Goal: Information Seeking & Learning: Check status

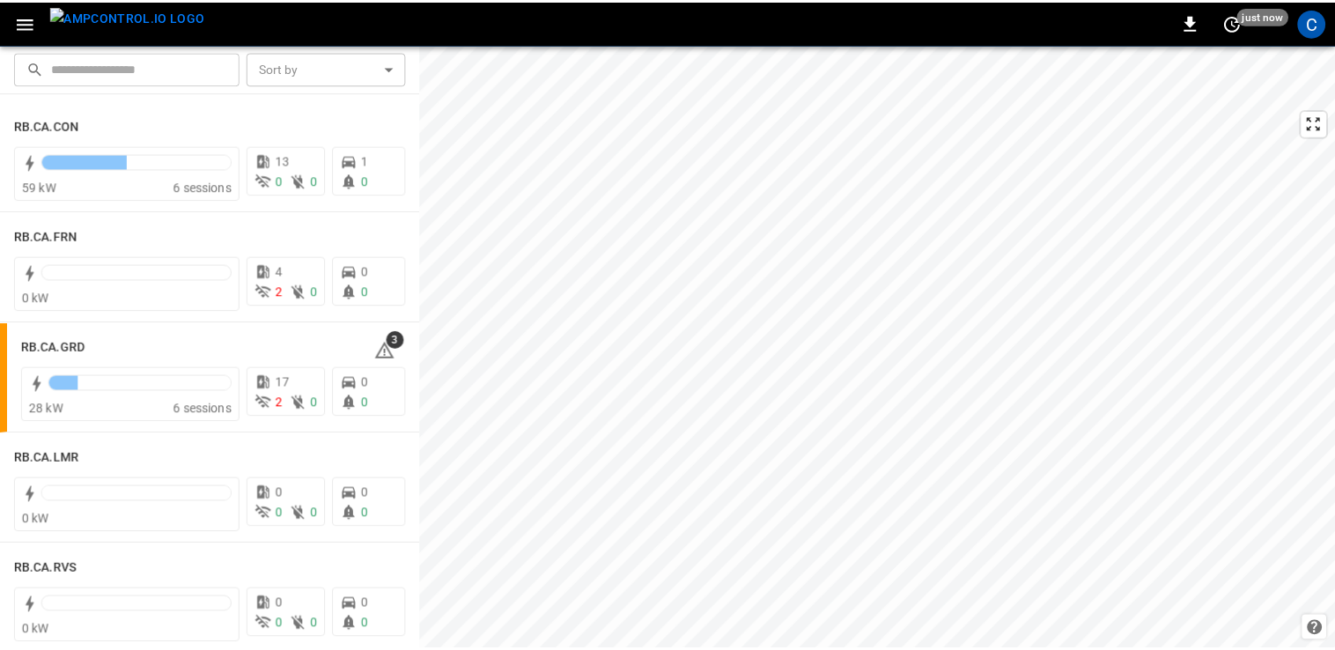
scroll to position [2524, 0]
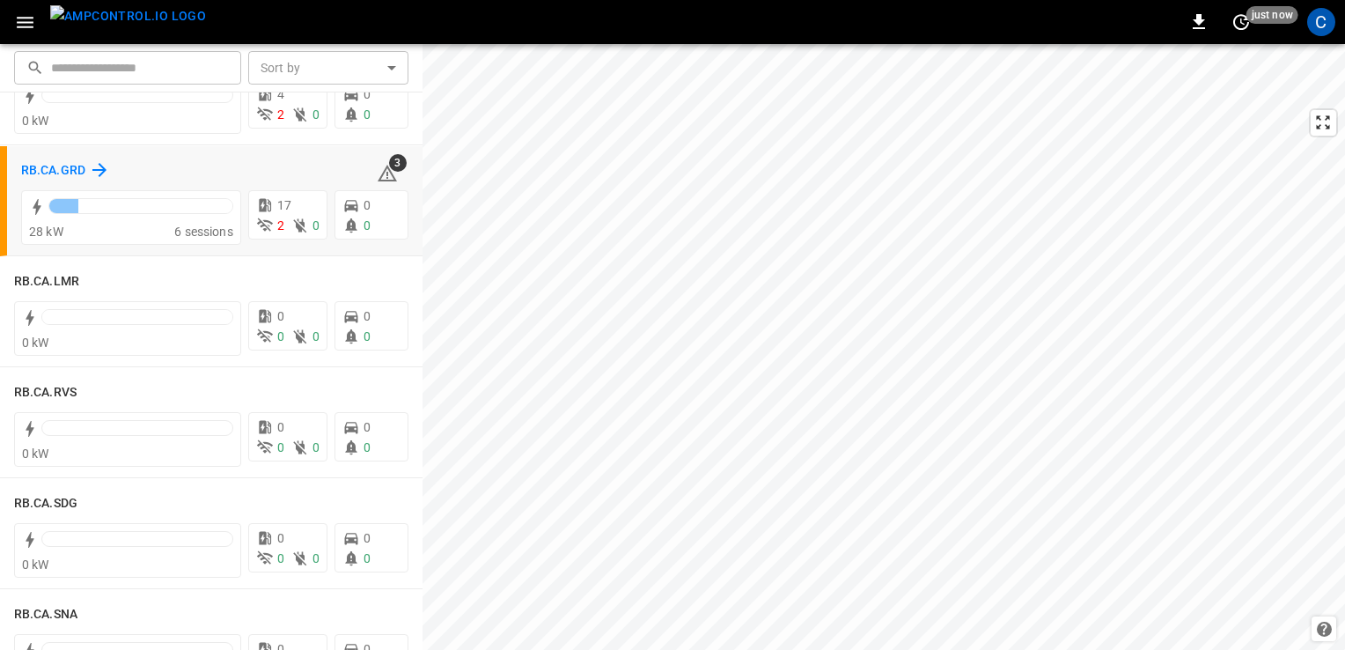
click at [64, 170] on h6 "RB.CA.GRD" at bounding box center [53, 170] width 64 height 19
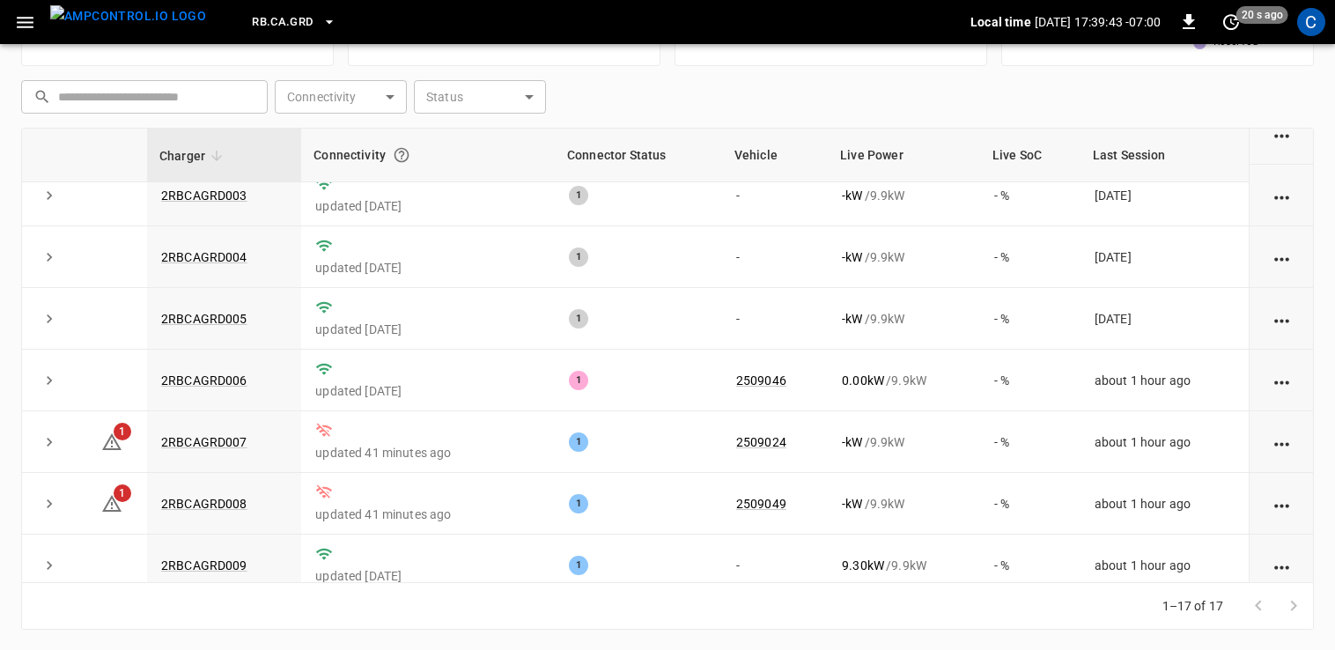
scroll to position [331, 0]
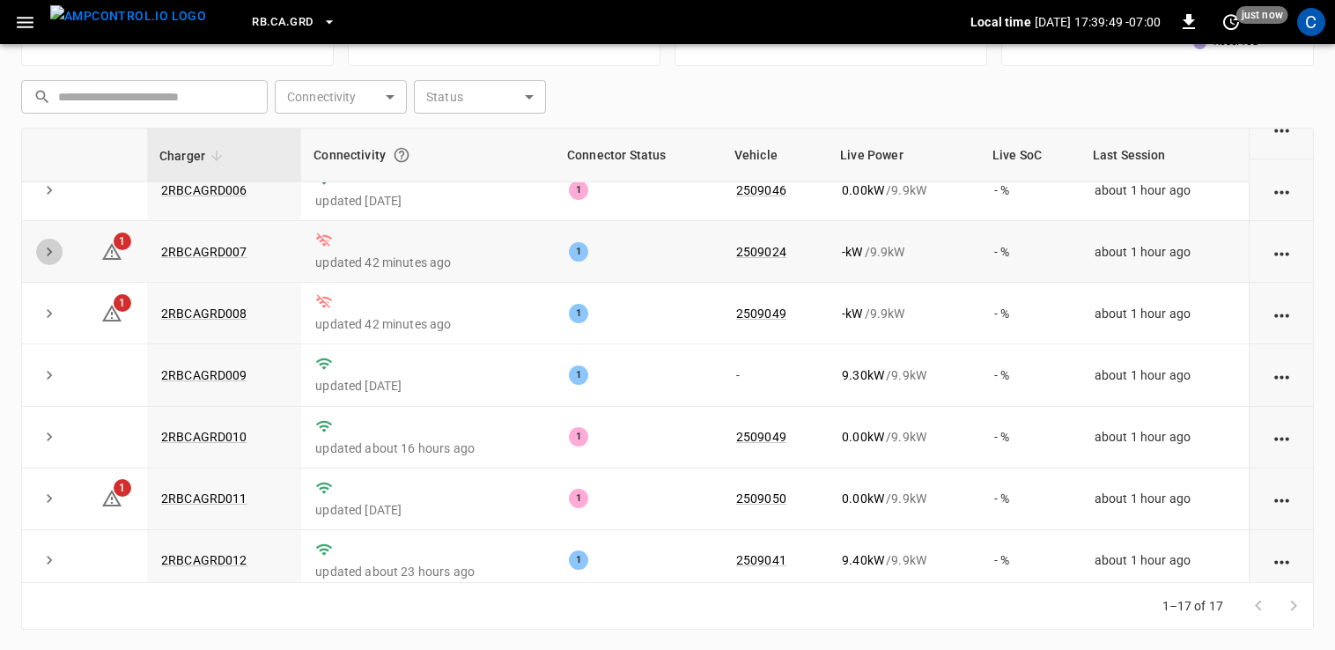
click at [43, 252] on icon "expand row" at bounding box center [49, 252] width 18 height 18
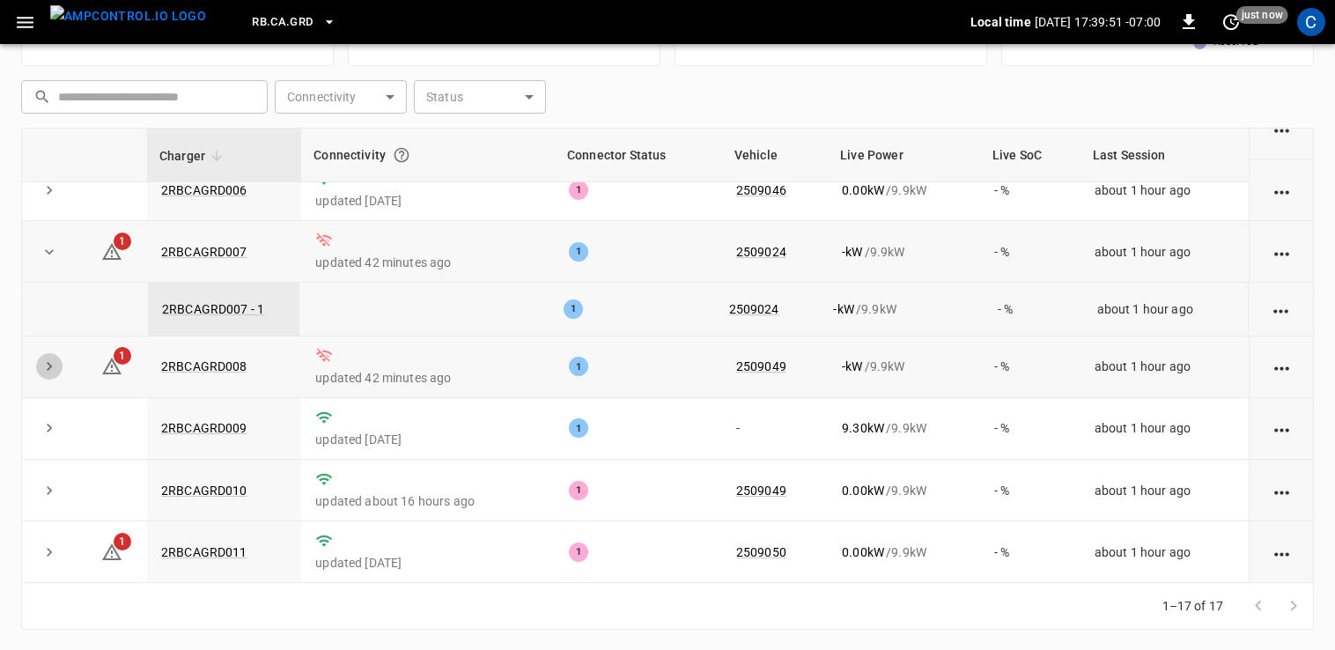
click at [48, 364] on icon "expand row" at bounding box center [49, 366] width 5 height 9
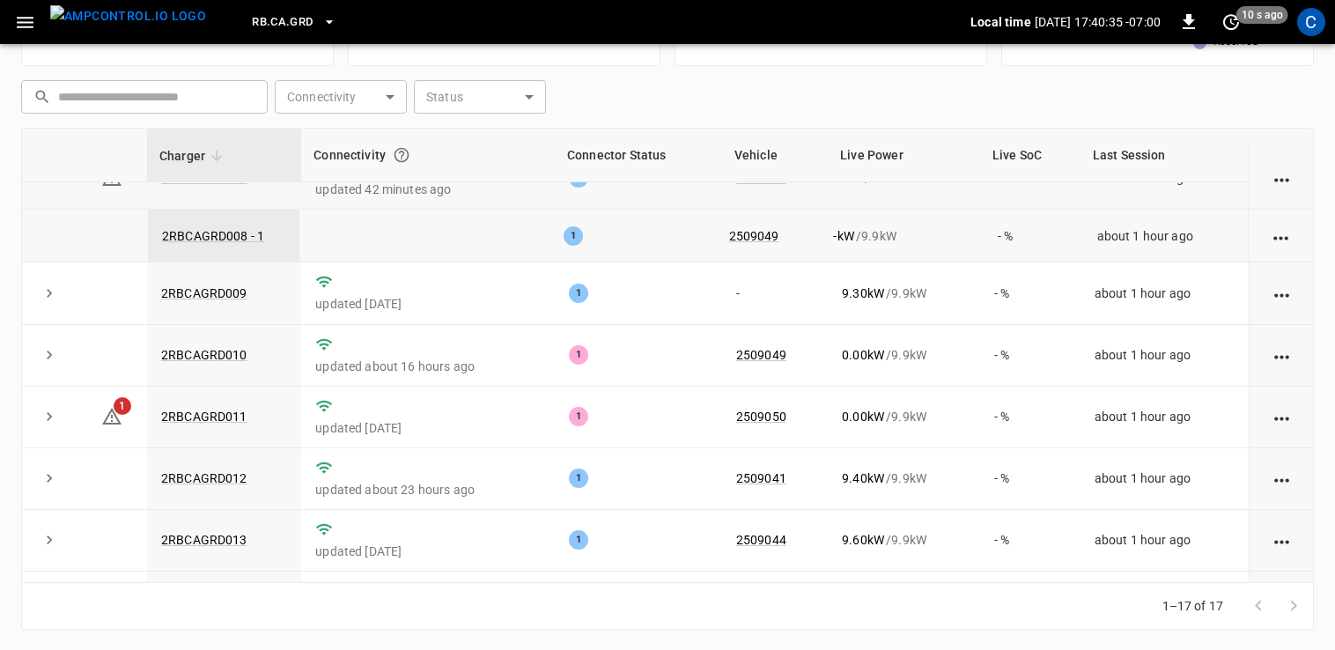
scroll to position [512, 0]
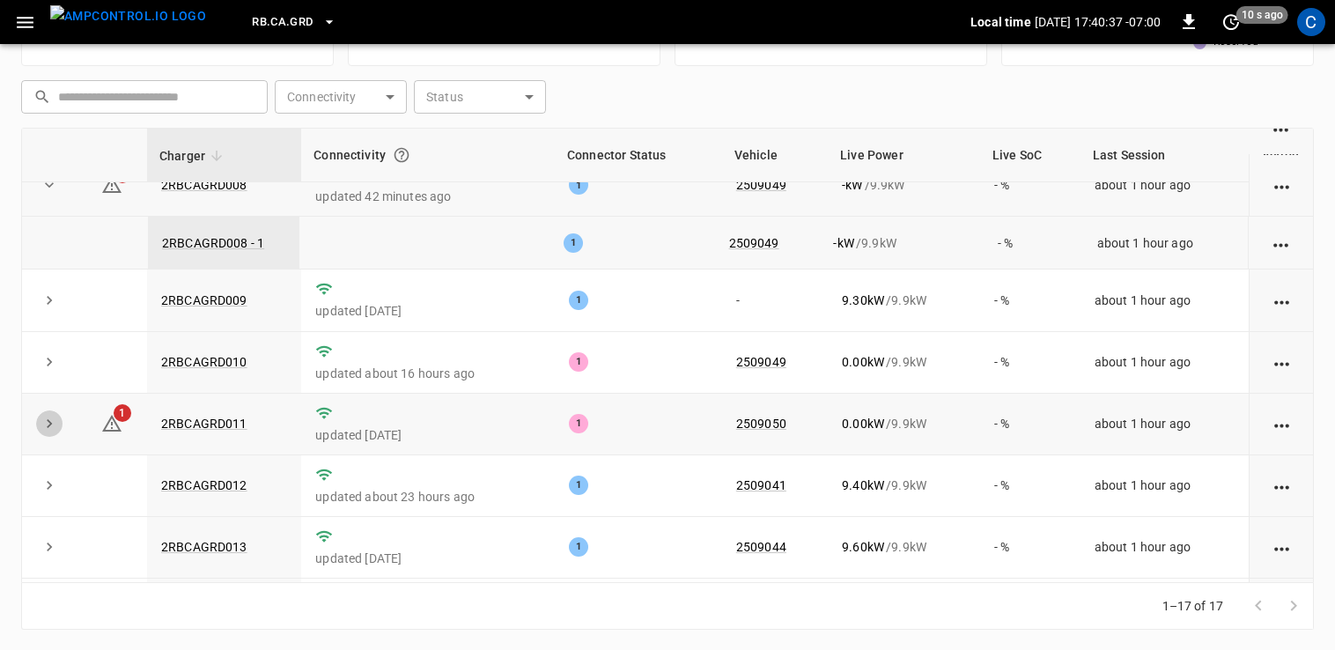
click at [40, 415] on icon "expand row" at bounding box center [49, 424] width 18 height 18
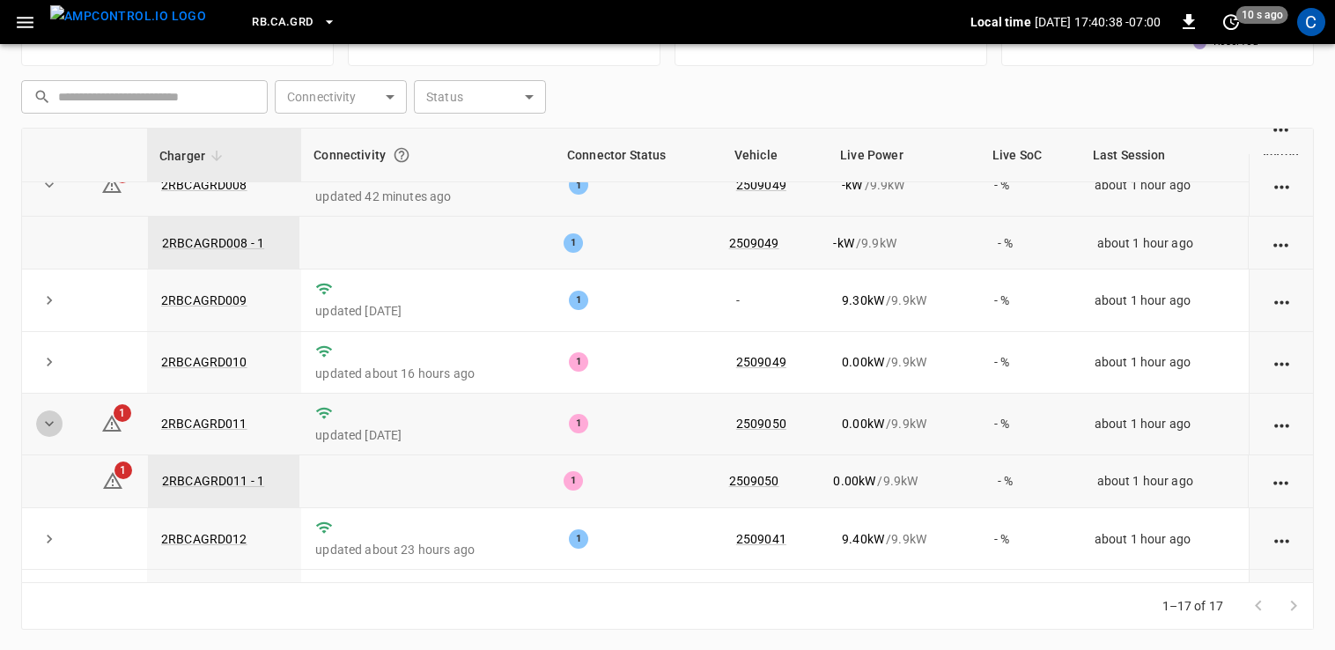
click at [40, 415] on icon "expand row" at bounding box center [49, 424] width 18 height 18
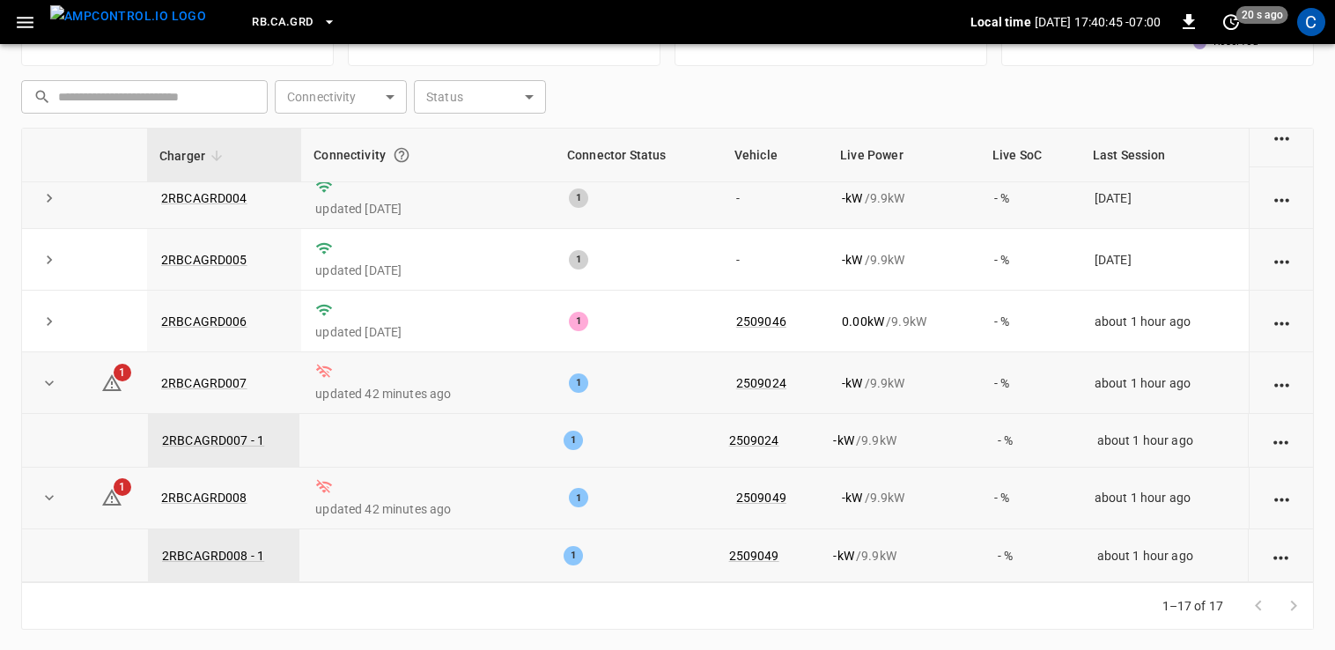
scroll to position [201, 0]
click at [48, 379] on icon "expand row" at bounding box center [49, 382] width 18 height 18
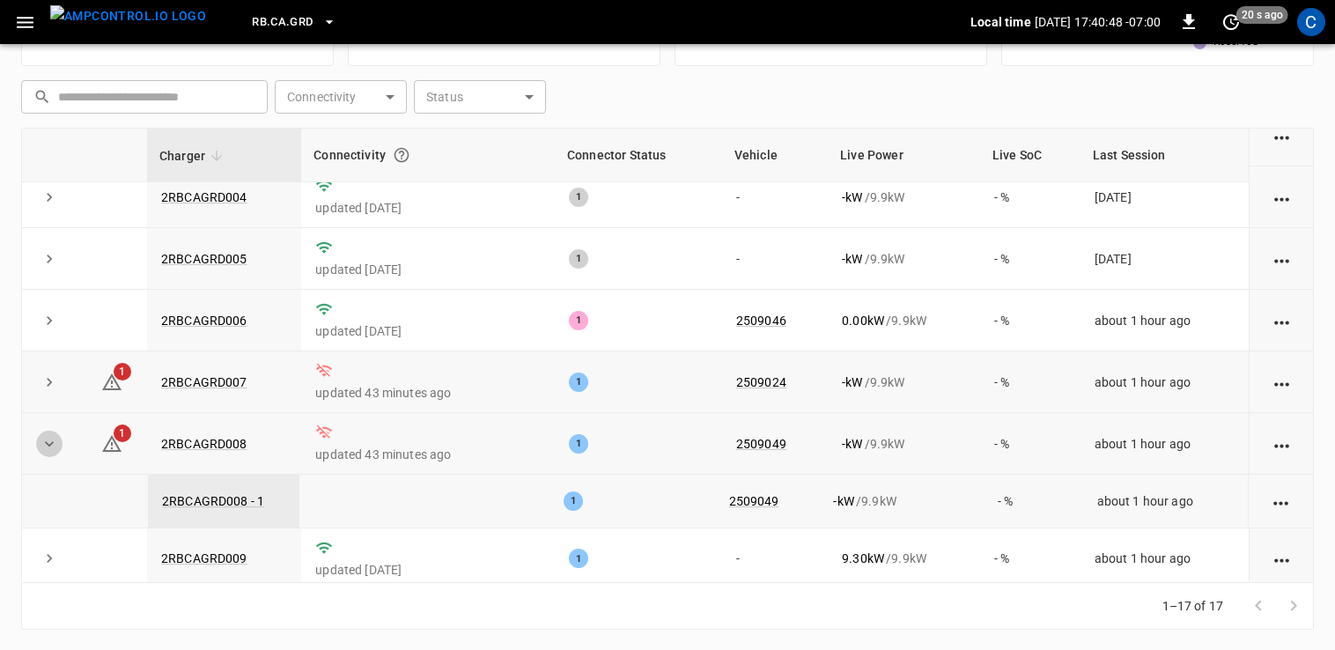
click at [49, 430] on button "expand row" at bounding box center [49, 443] width 26 height 26
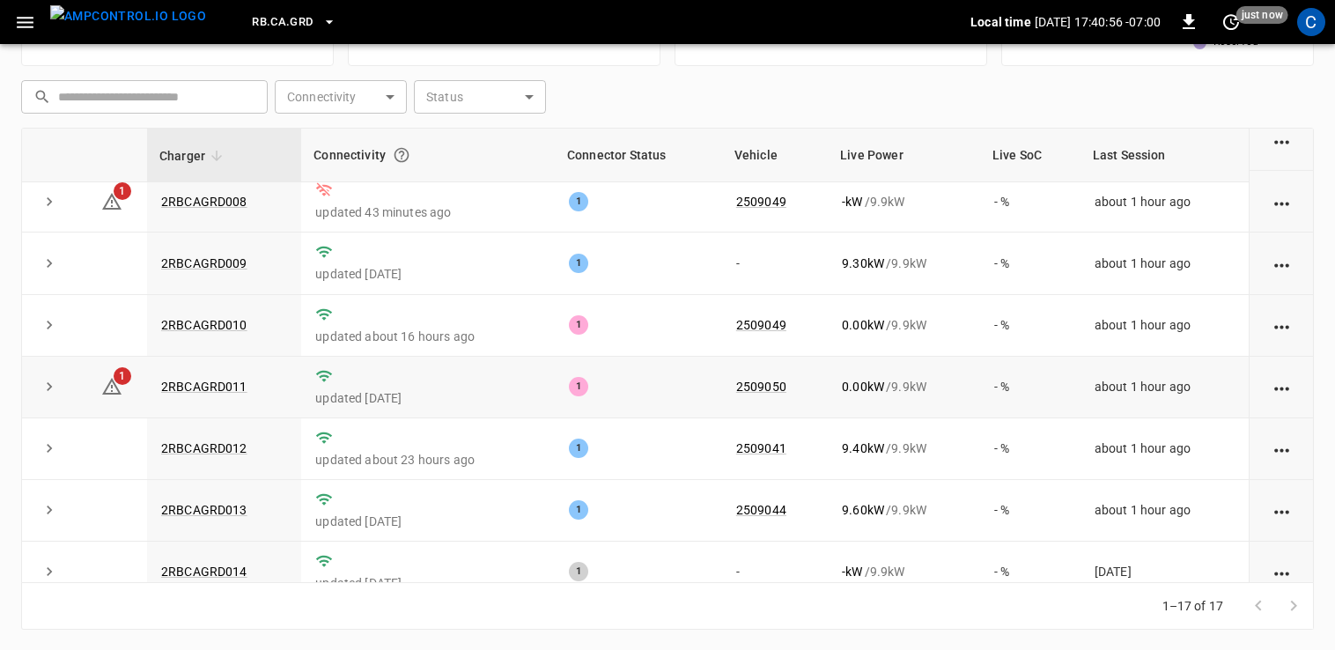
scroll to position [444, 0]
click at [190, 324] on link "2RBCAGRD010" at bounding box center [204, 323] width 93 height 21
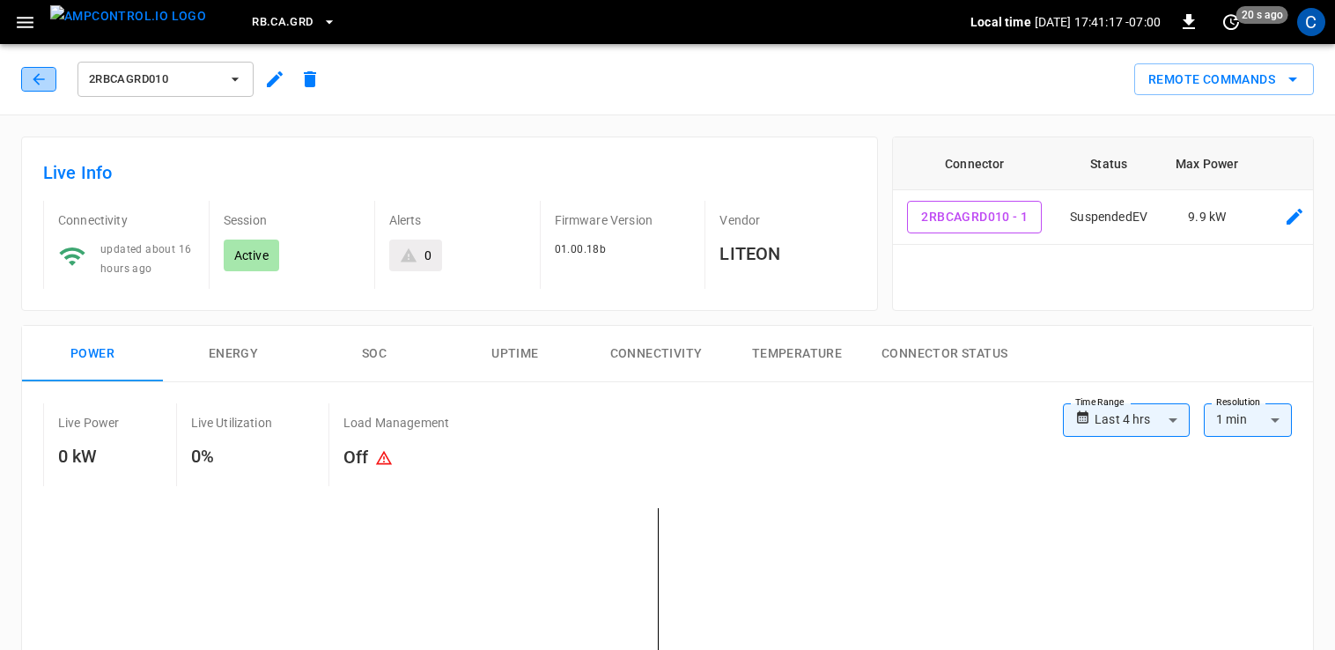
click at [30, 83] on icon "button" at bounding box center [39, 79] width 18 height 18
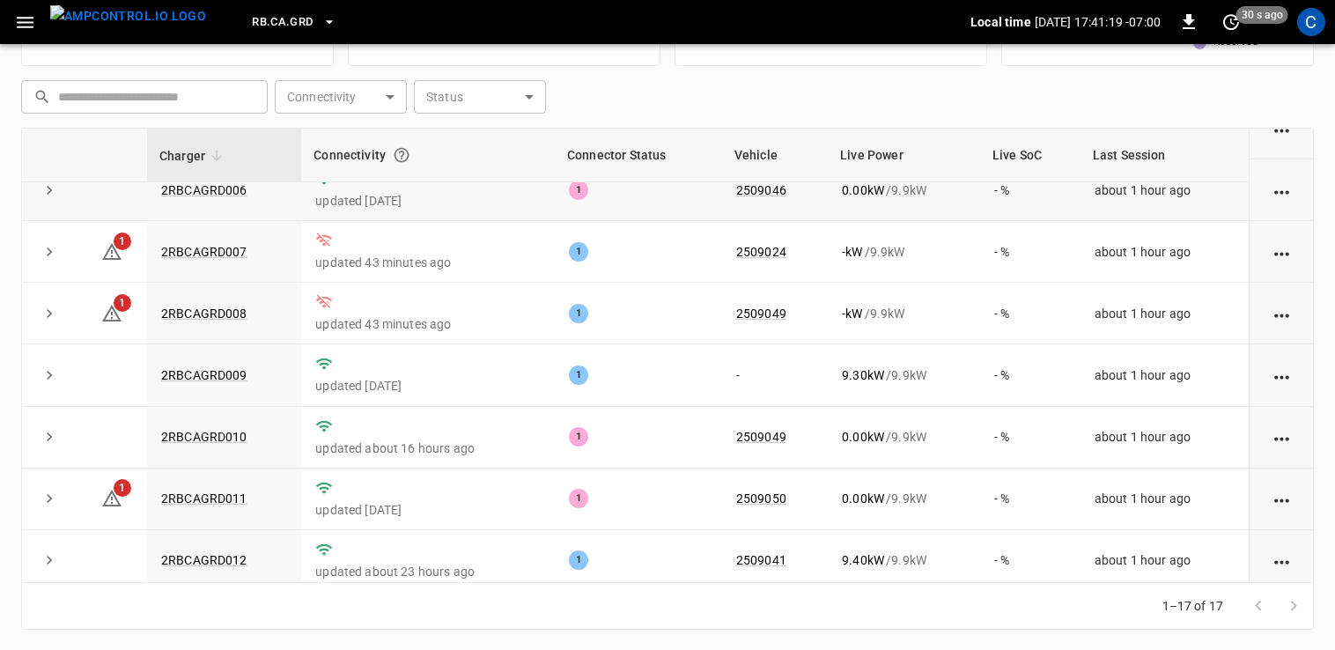
scroll to position [349, 0]
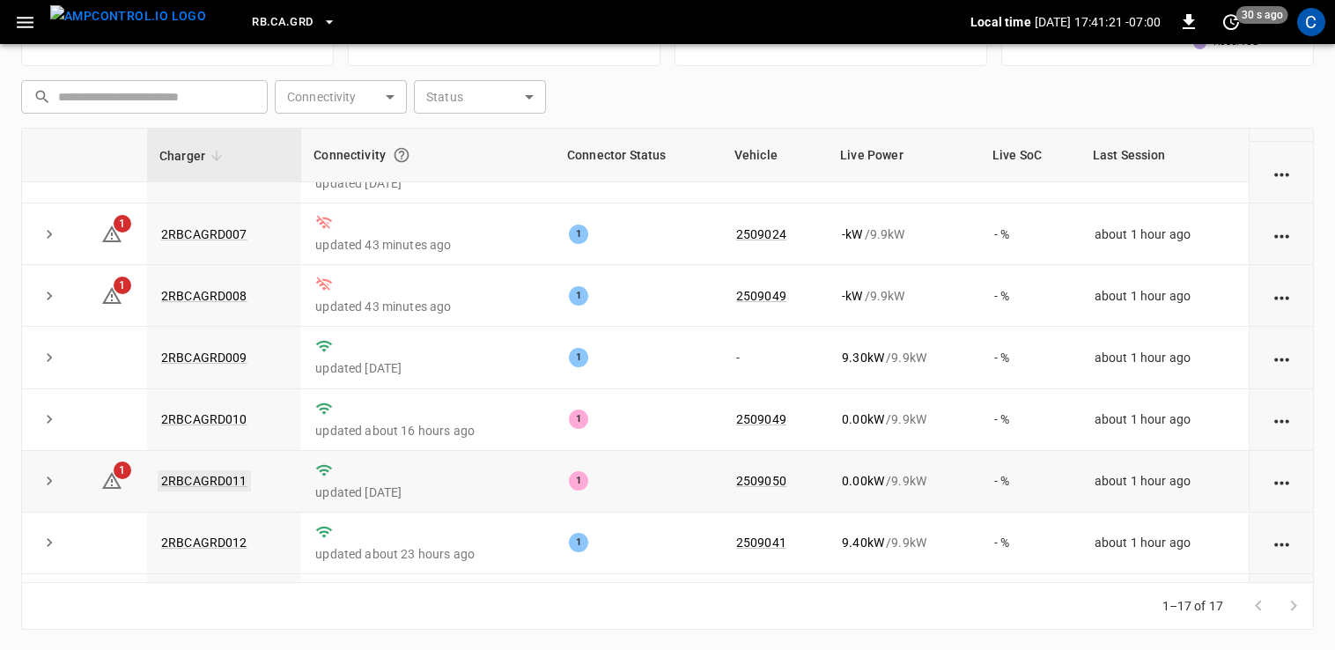
click at [211, 474] on link "2RBCAGRD011" at bounding box center [204, 480] width 93 height 21
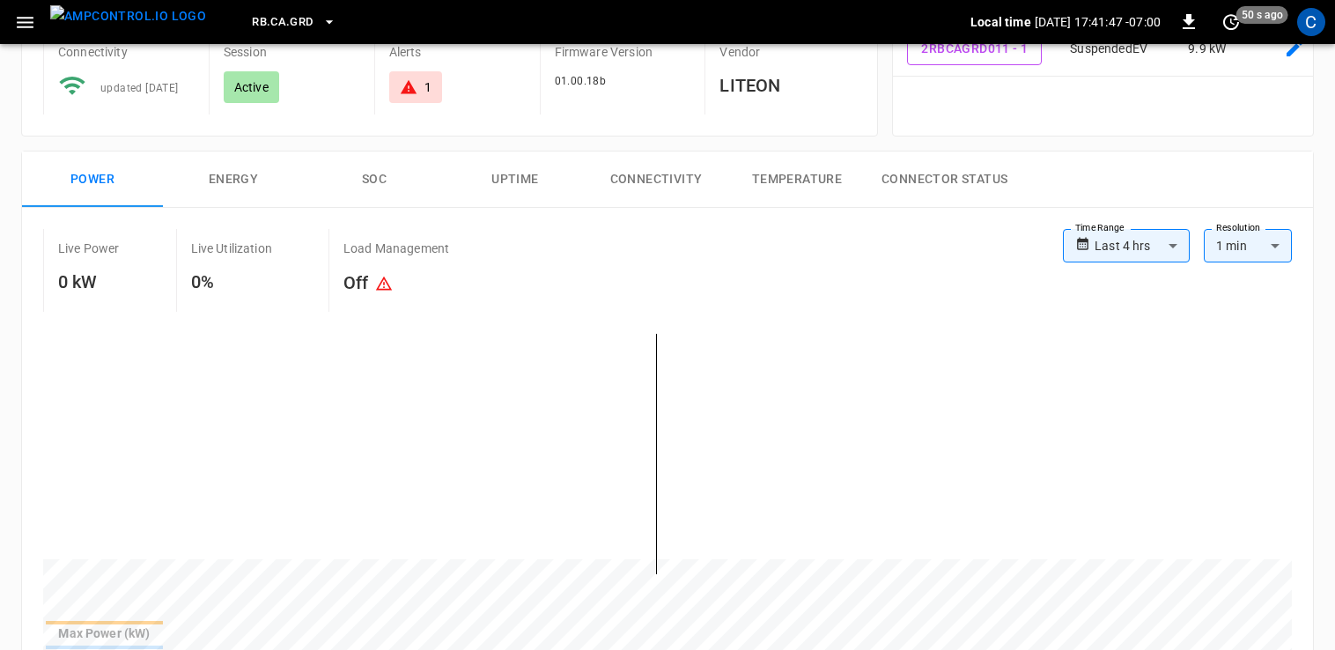
scroll to position [166, 0]
click at [548, 154] on button "Uptime" at bounding box center [515, 181] width 141 height 56
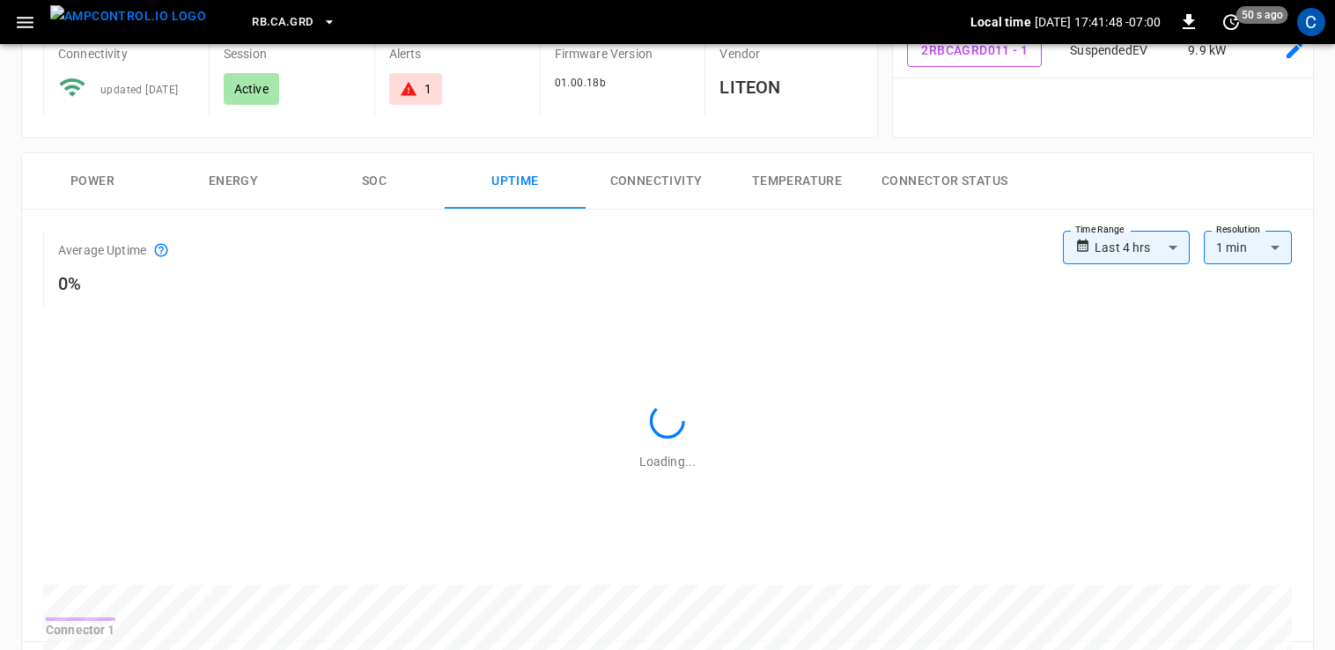
scroll to position [0, 0]
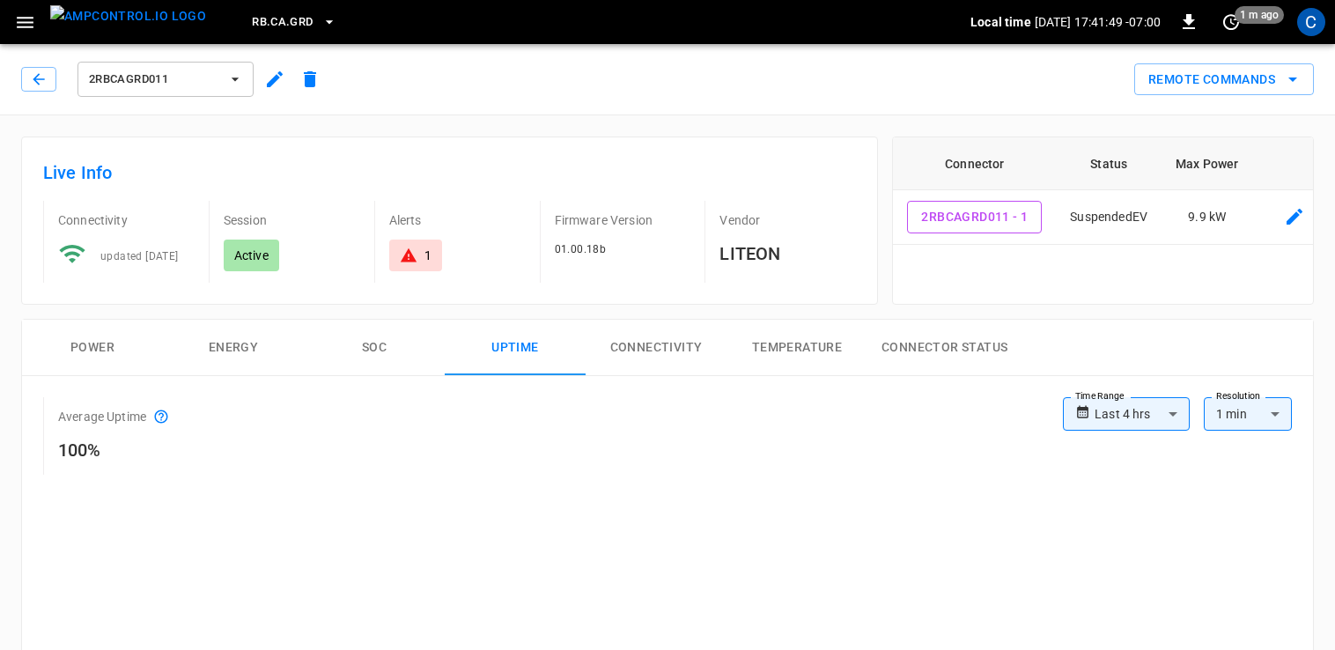
click at [106, 339] on button "Power" at bounding box center [92, 348] width 141 height 56
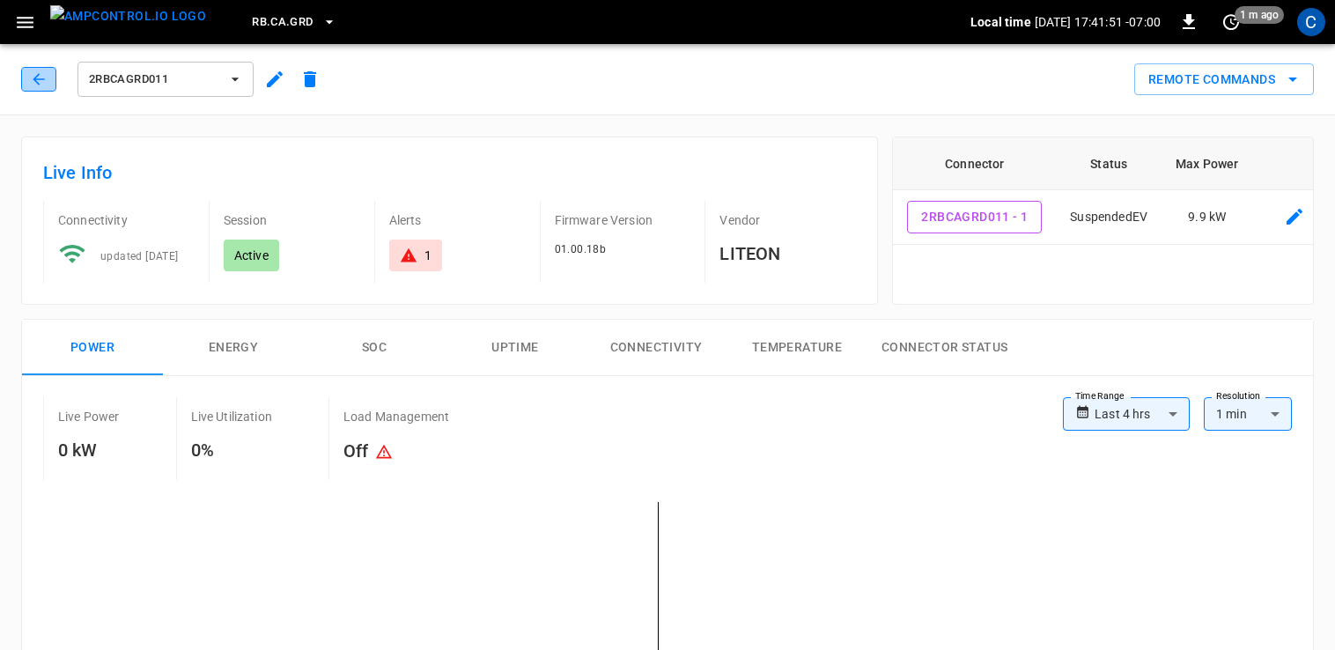
click at [49, 77] on button "button" at bounding box center [38, 79] width 35 height 25
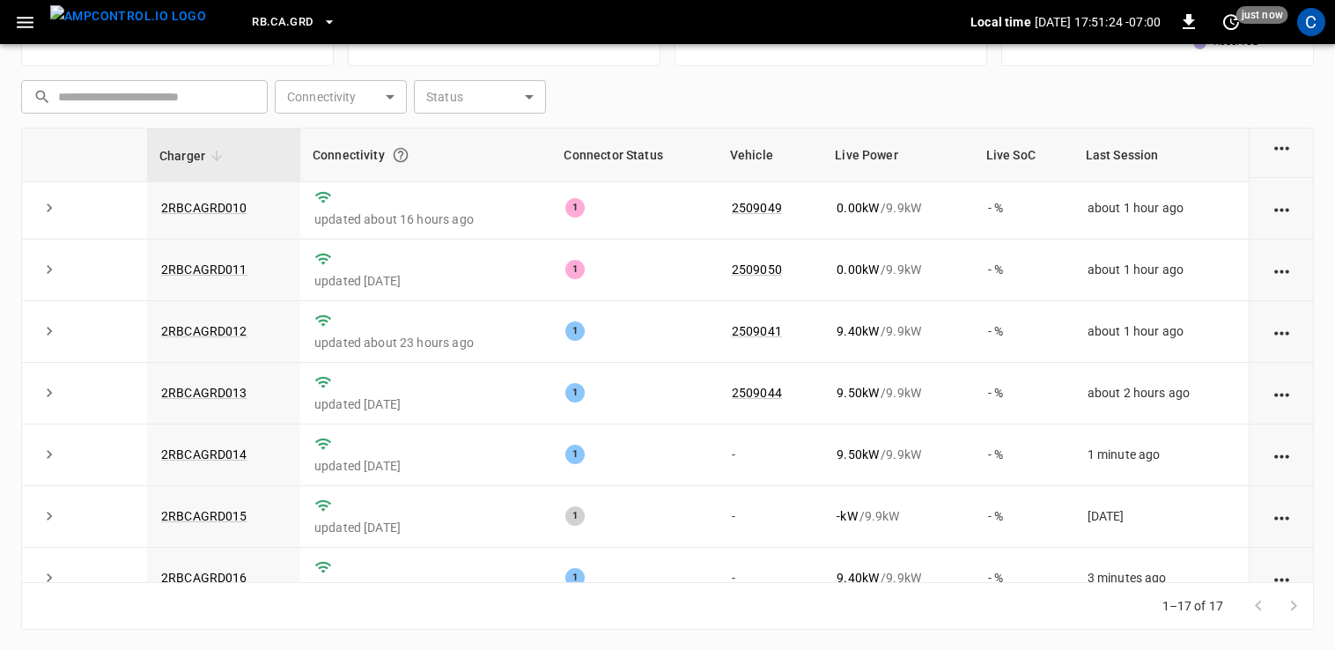
scroll to position [641, 0]
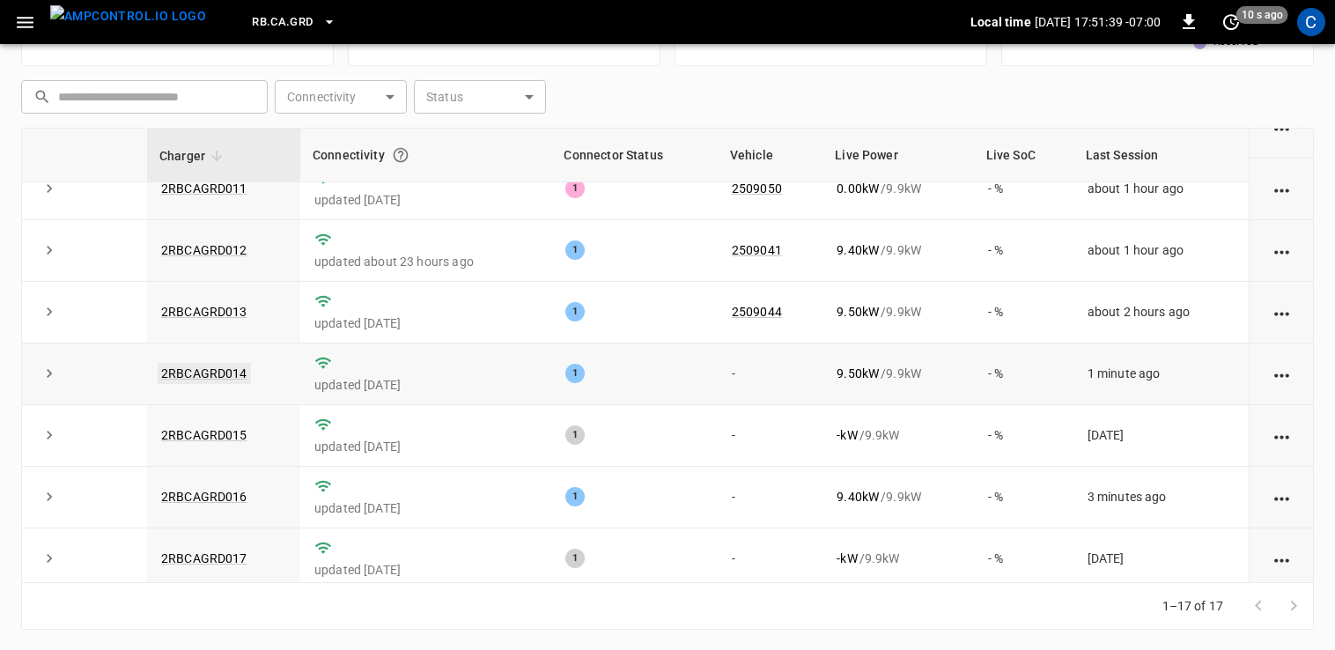
click at [216, 371] on link "2RBCAGRD014" at bounding box center [204, 373] width 93 height 21
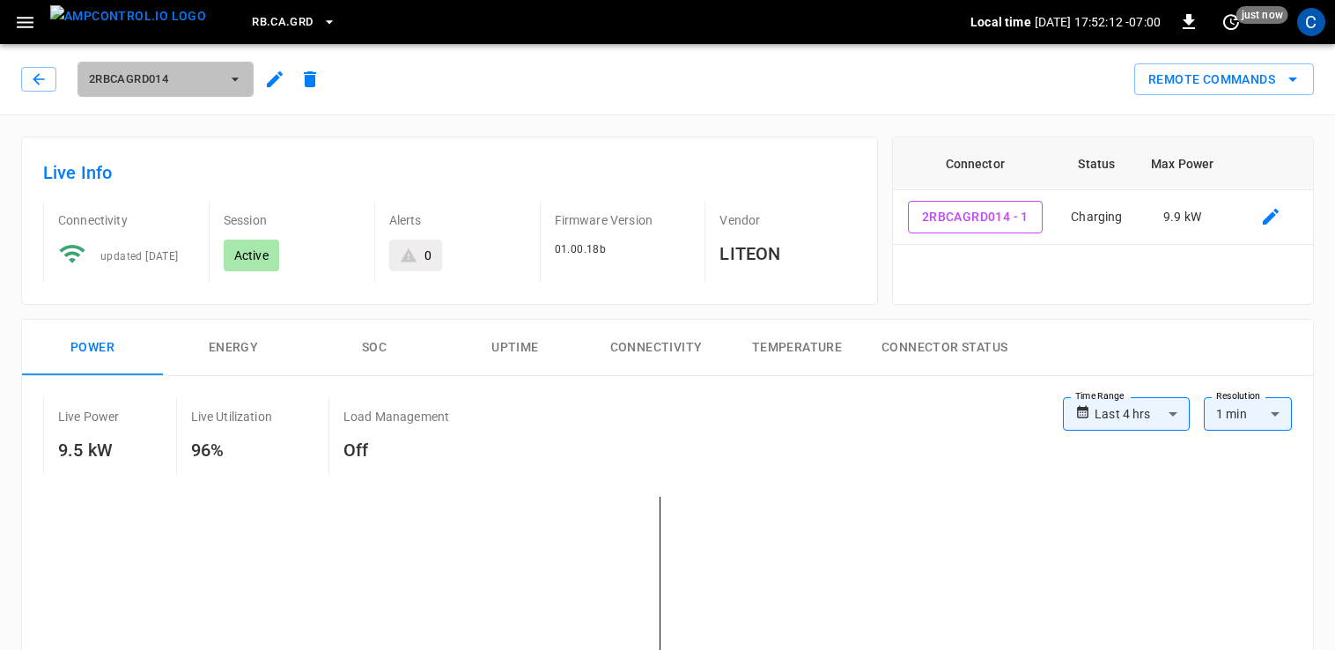
click at [143, 85] on span "2RBCAGRD014" at bounding box center [154, 80] width 130 height 20
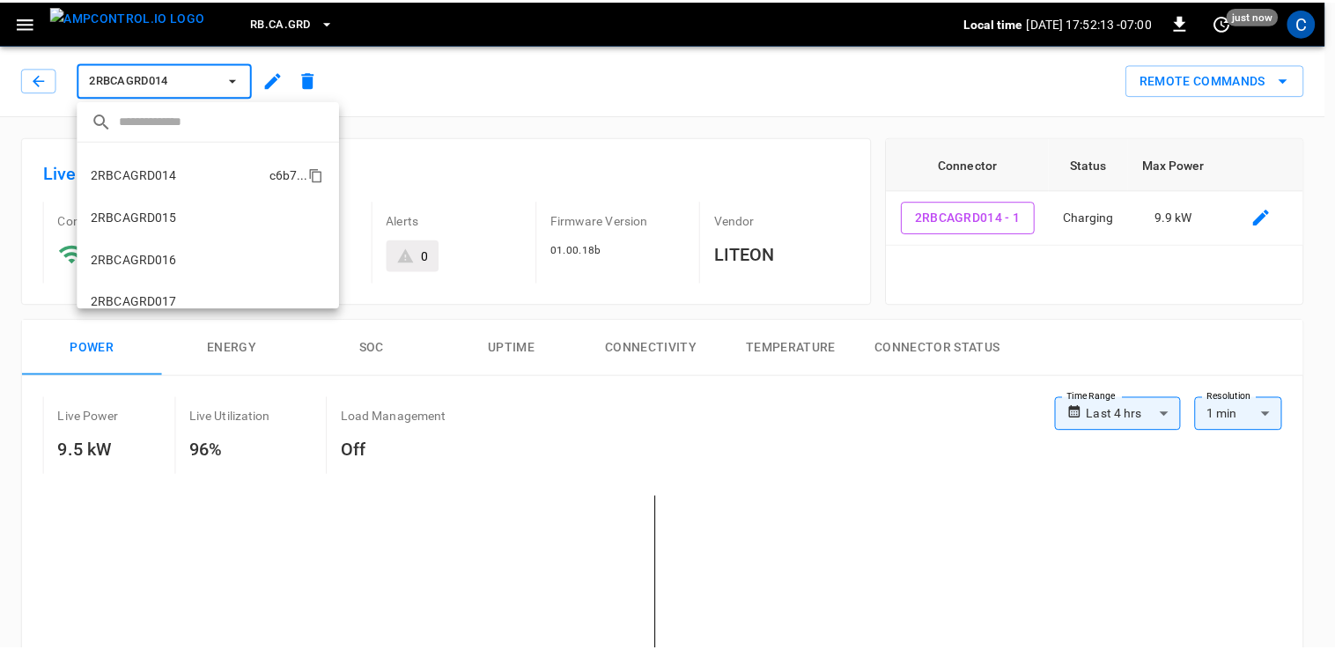
scroll to position [550, 0]
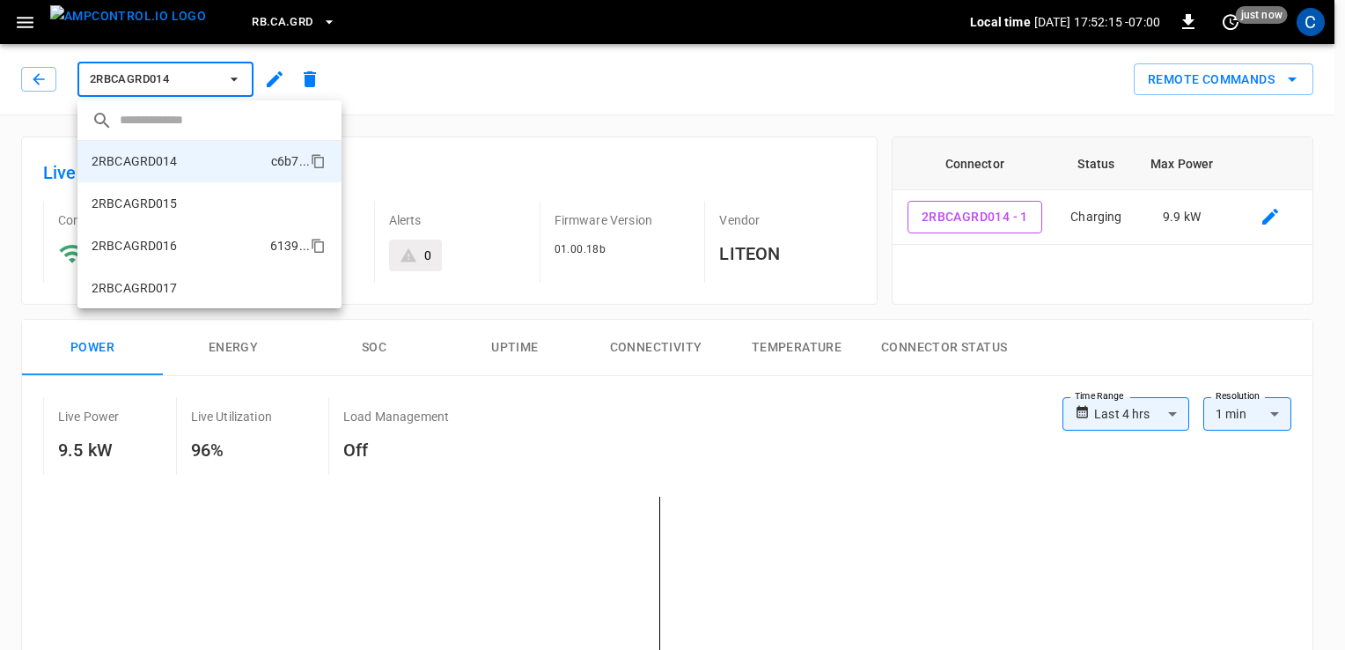
click at [247, 259] on li "2RBCAGRD016 6139 ..." at bounding box center [209, 245] width 264 height 42
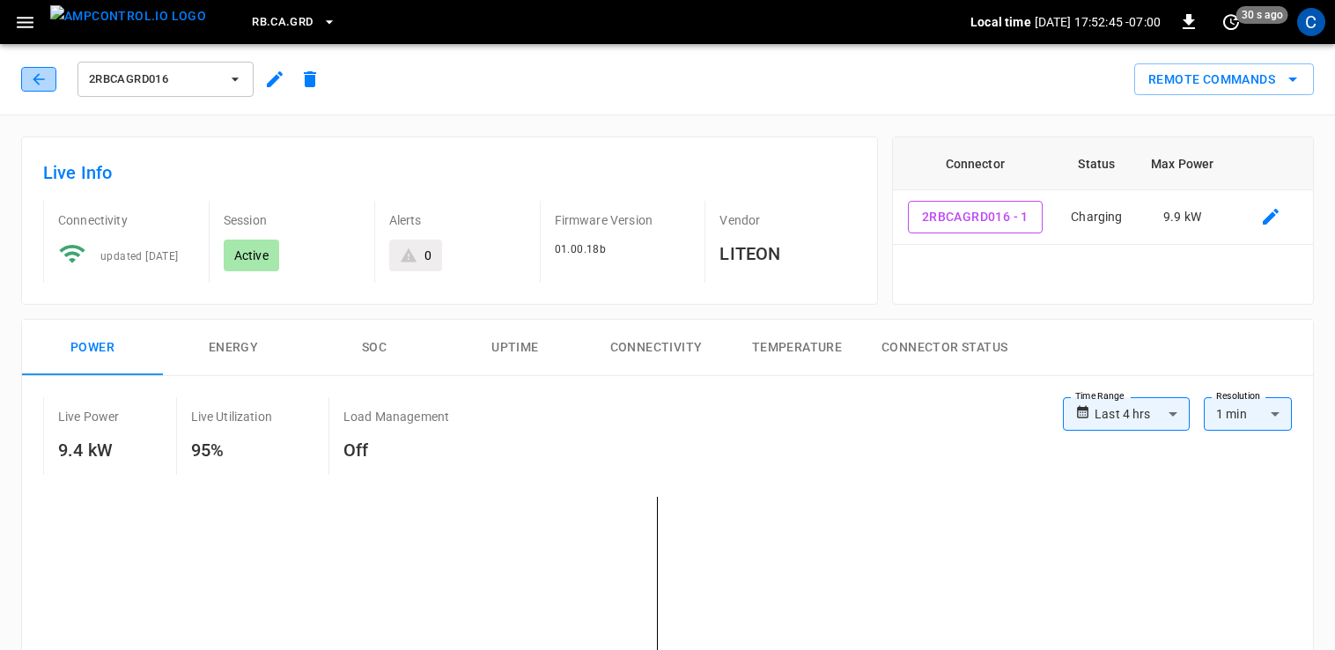
click at [38, 73] on icon "button" at bounding box center [39, 79] width 18 height 18
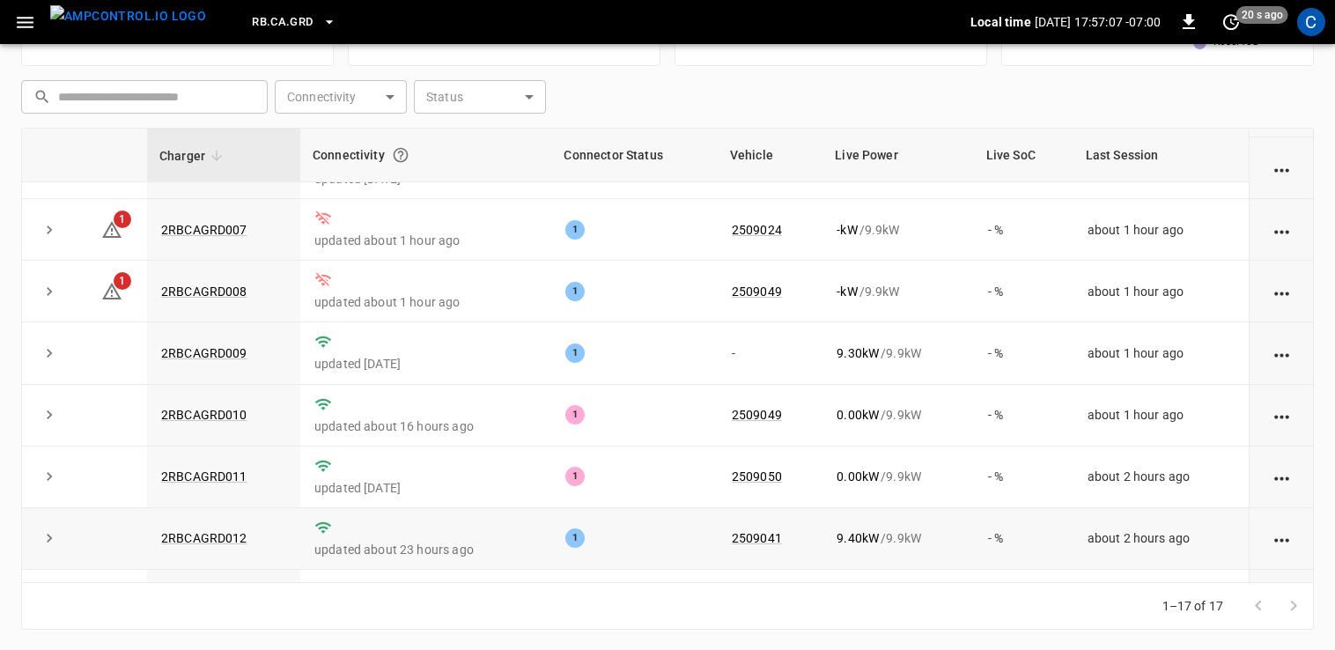
scroll to position [348, 0]
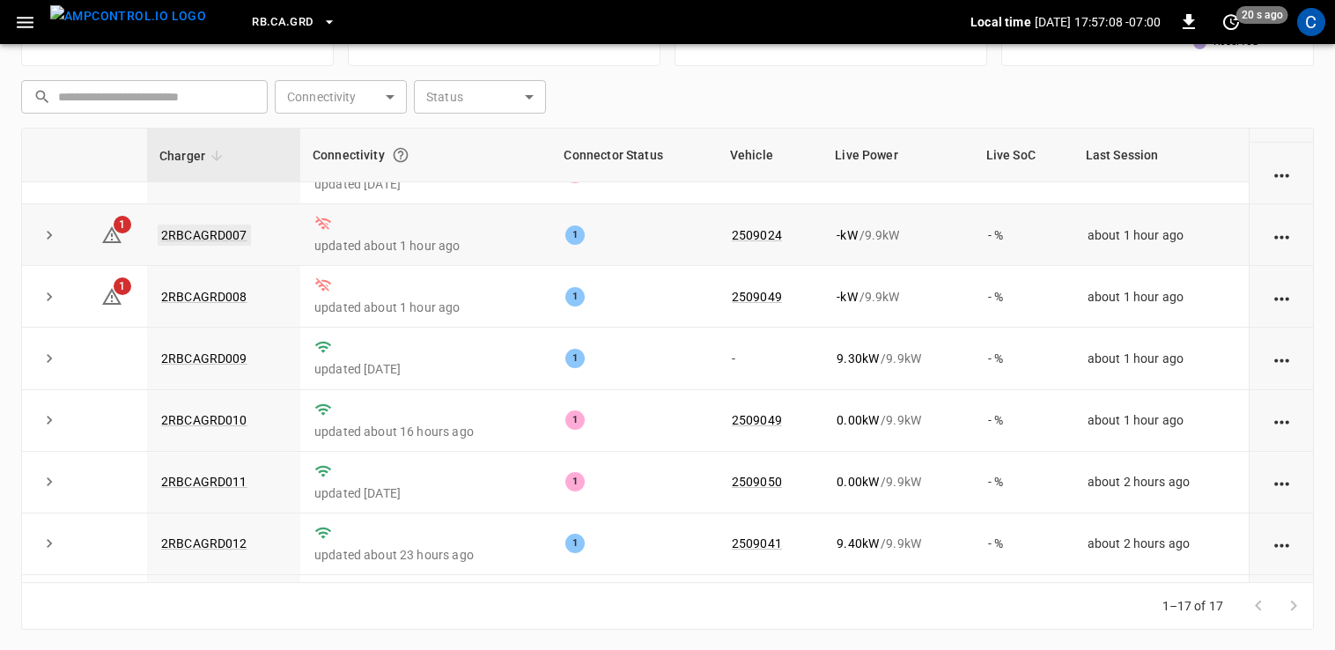
click at [215, 238] on link "2RBCAGRD007" at bounding box center [204, 234] width 93 height 21
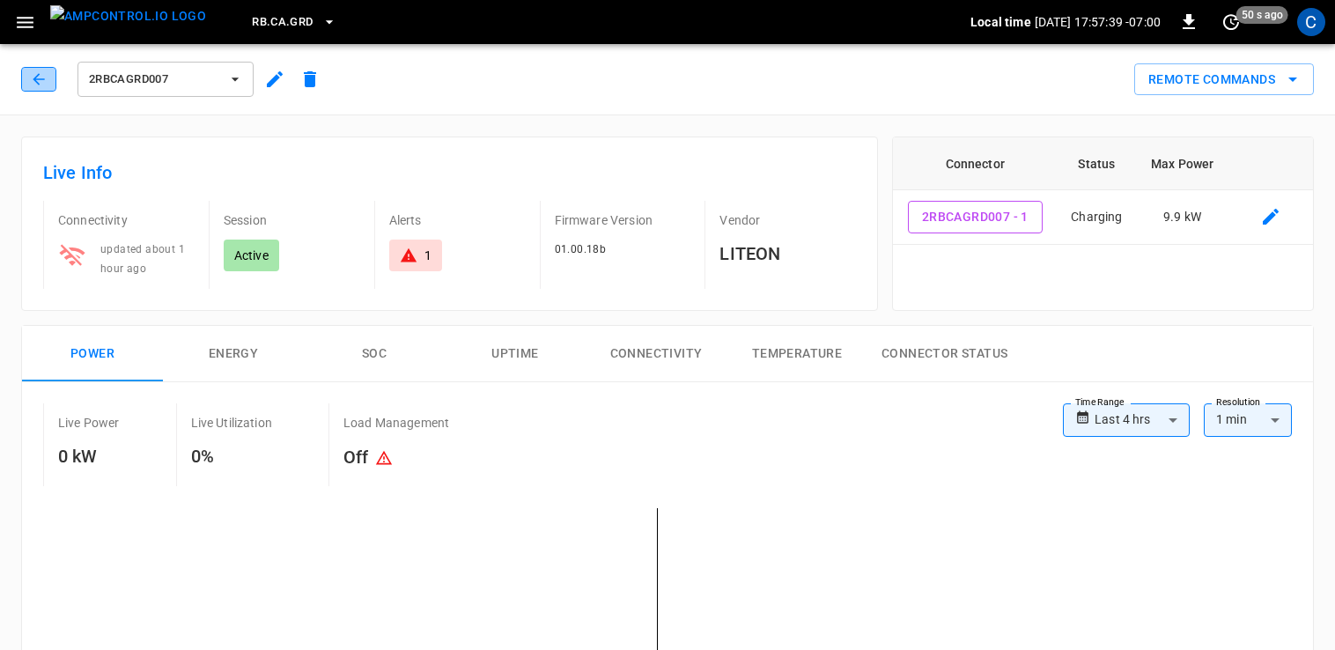
click at [44, 80] on icon "button" at bounding box center [39, 79] width 18 height 18
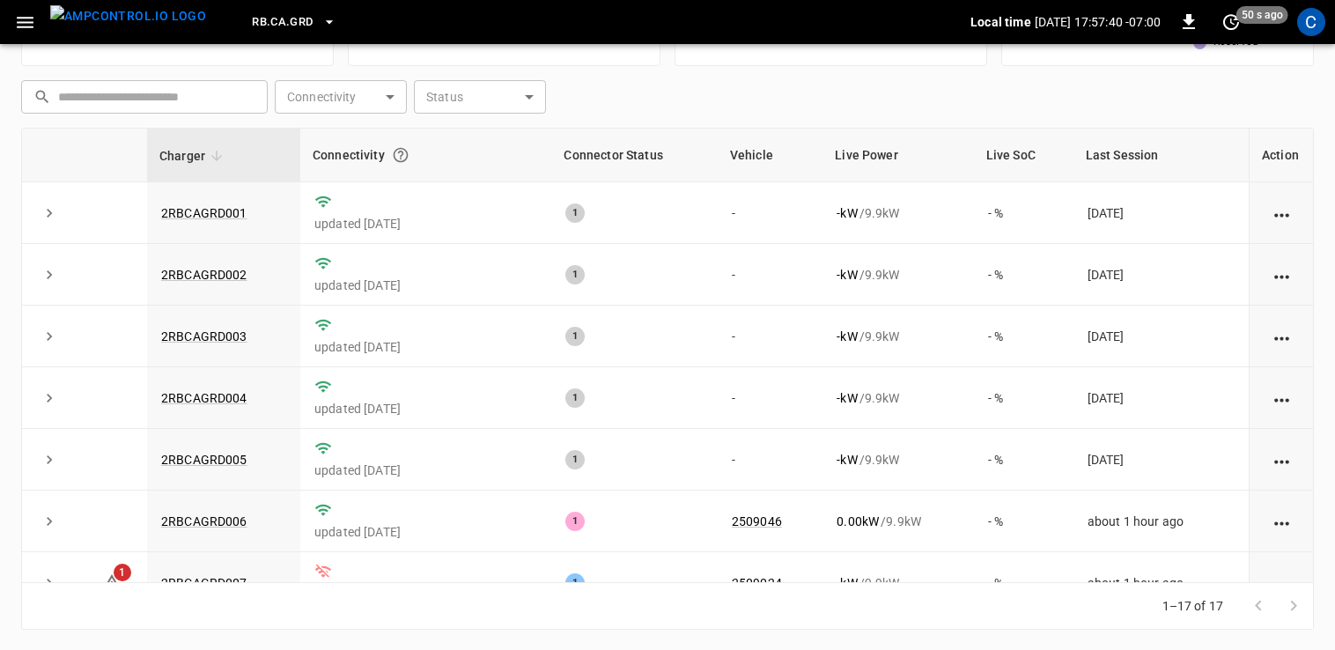
scroll to position [123, 0]
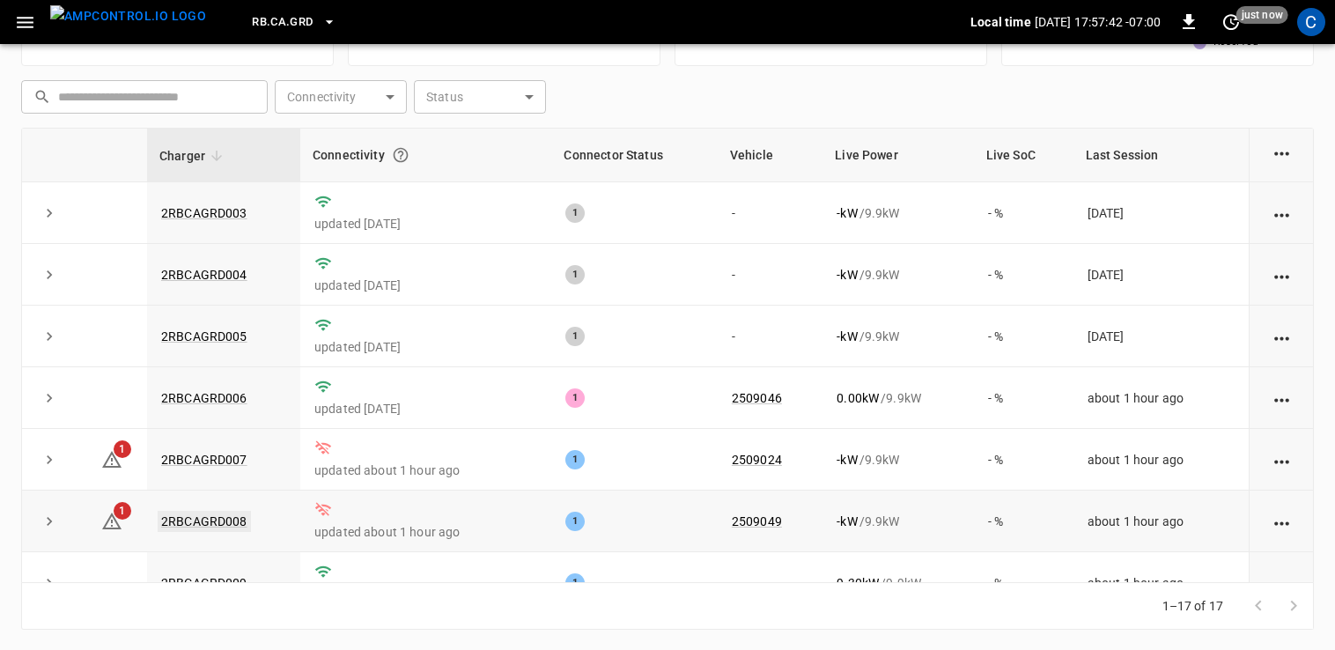
click at [215, 519] on link "2RBCAGRD008" at bounding box center [204, 521] width 93 height 21
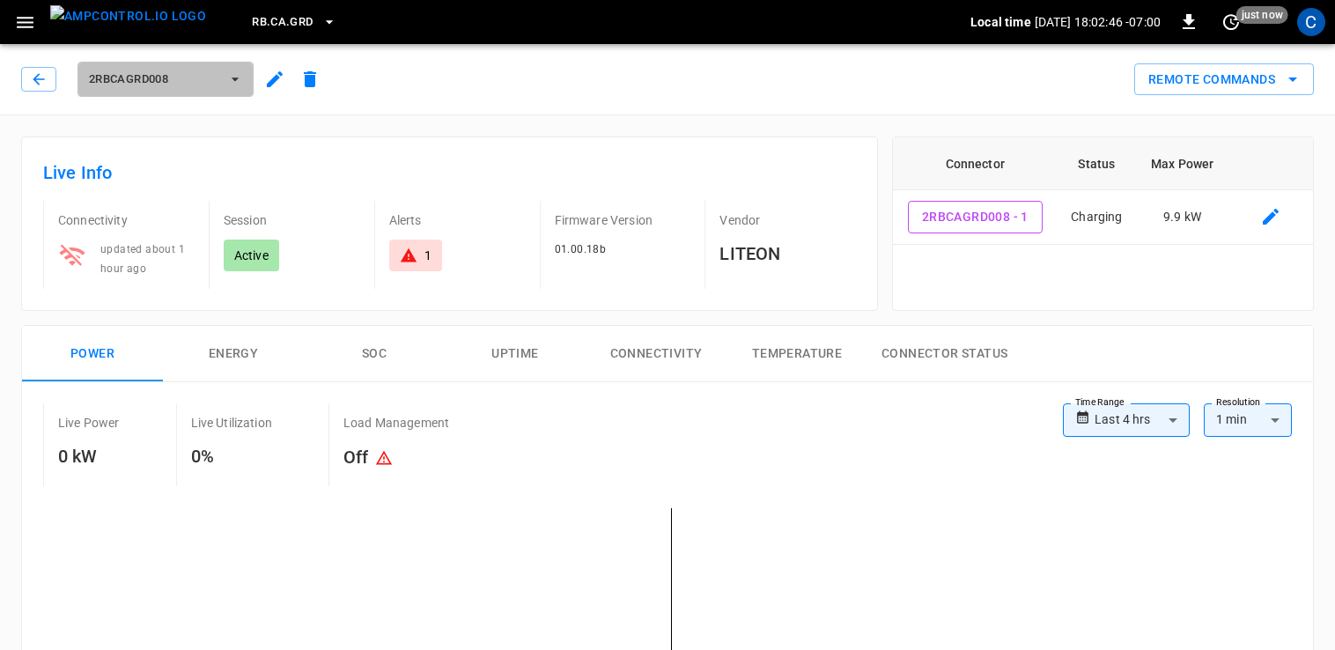
click at [180, 79] on span "2RBCAGRD008" at bounding box center [154, 80] width 130 height 20
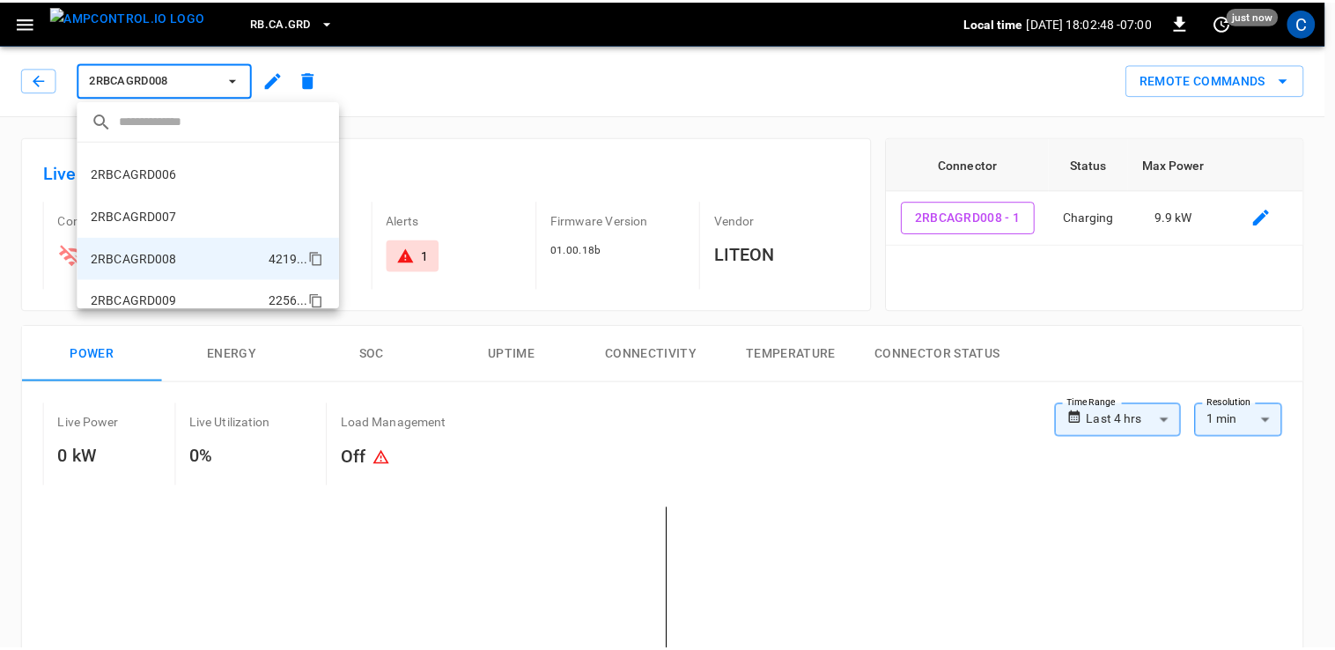
scroll to position [192, 0]
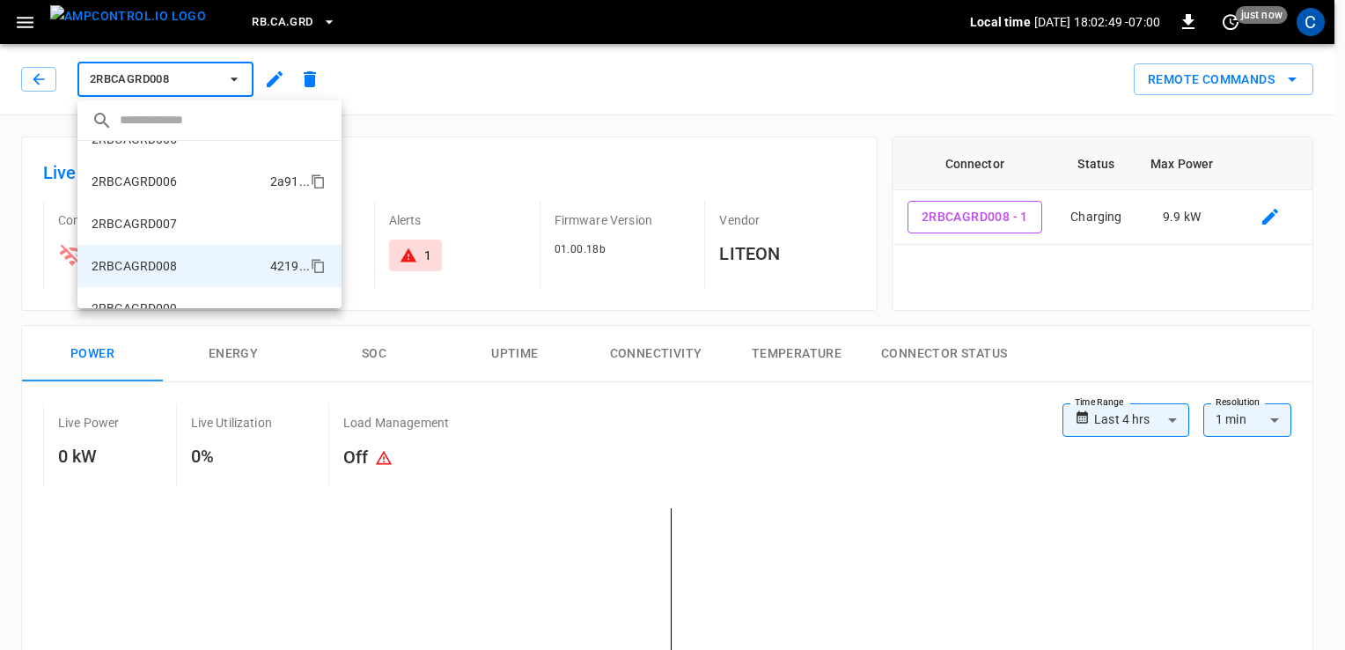
click at [220, 172] on li "2RBCAGRD006 2a91 ..." at bounding box center [209, 181] width 264 height 42
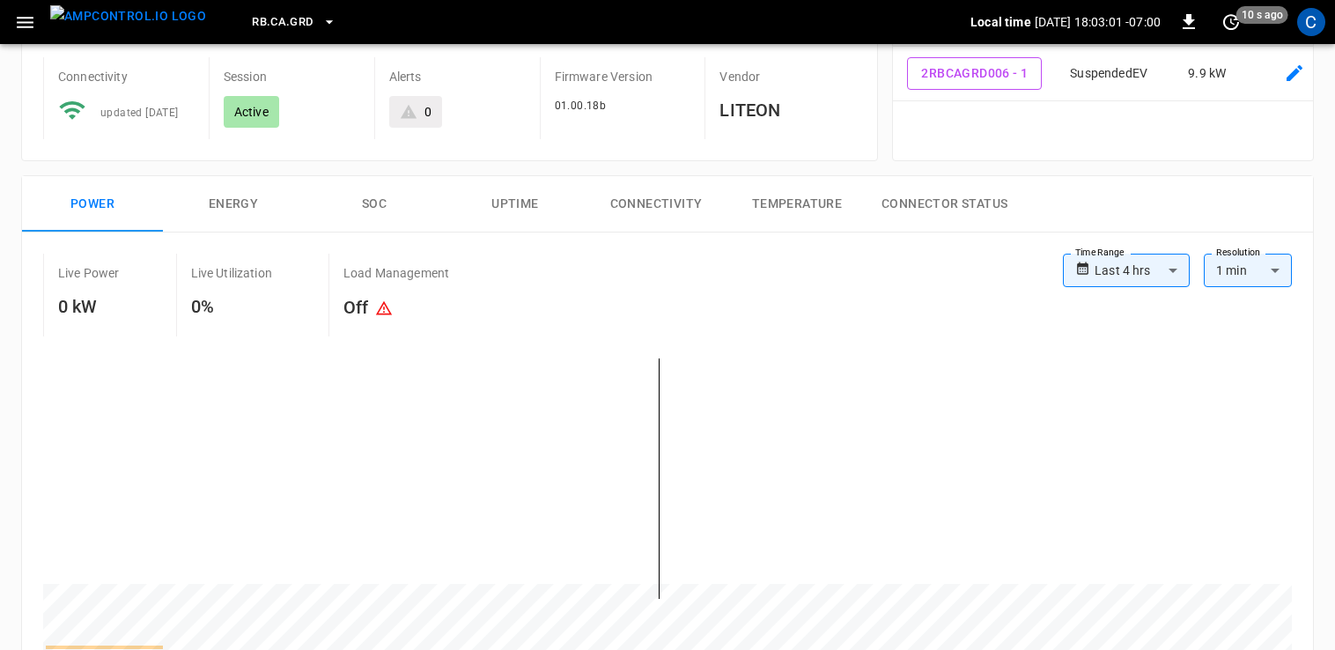
scroll to position [144, 0]
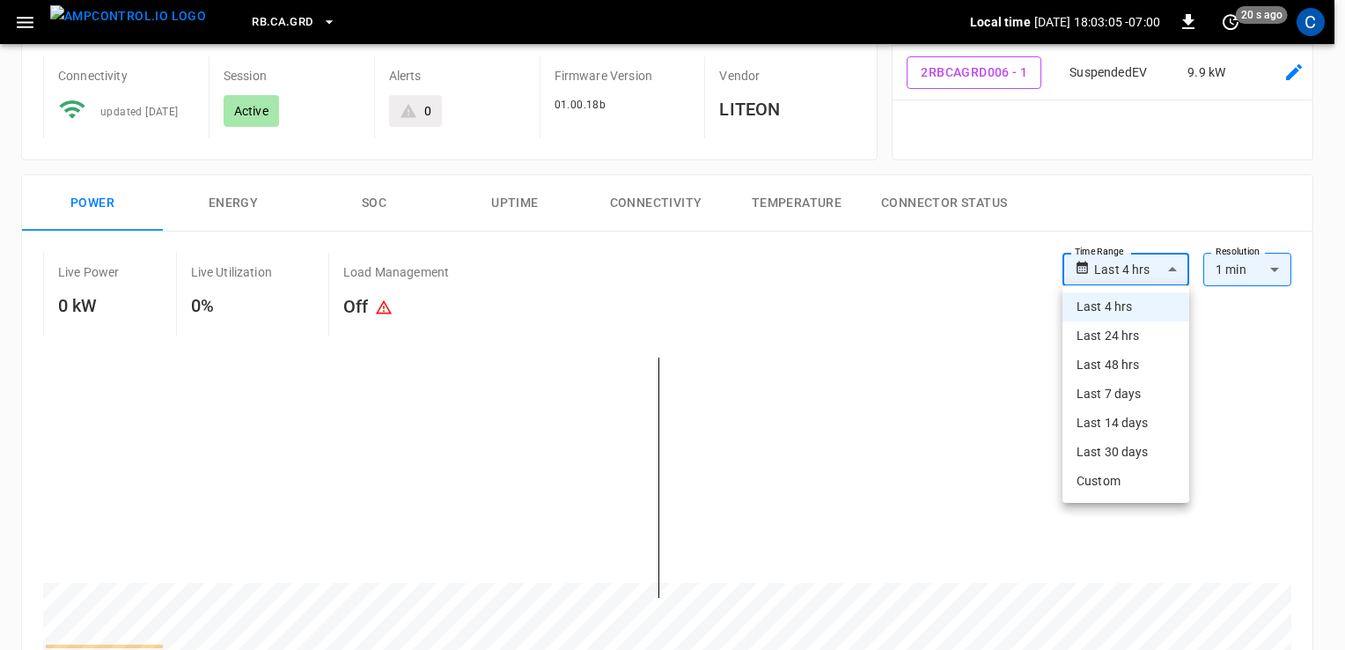
click at [1164, 259] on body "**********" at bounding box center [672, 658] width 1345 height 1604
click at [1099, 344] on li "Last 24 hrs" at bounding box center [1126, 335] width 127 height 29
type input "**********"
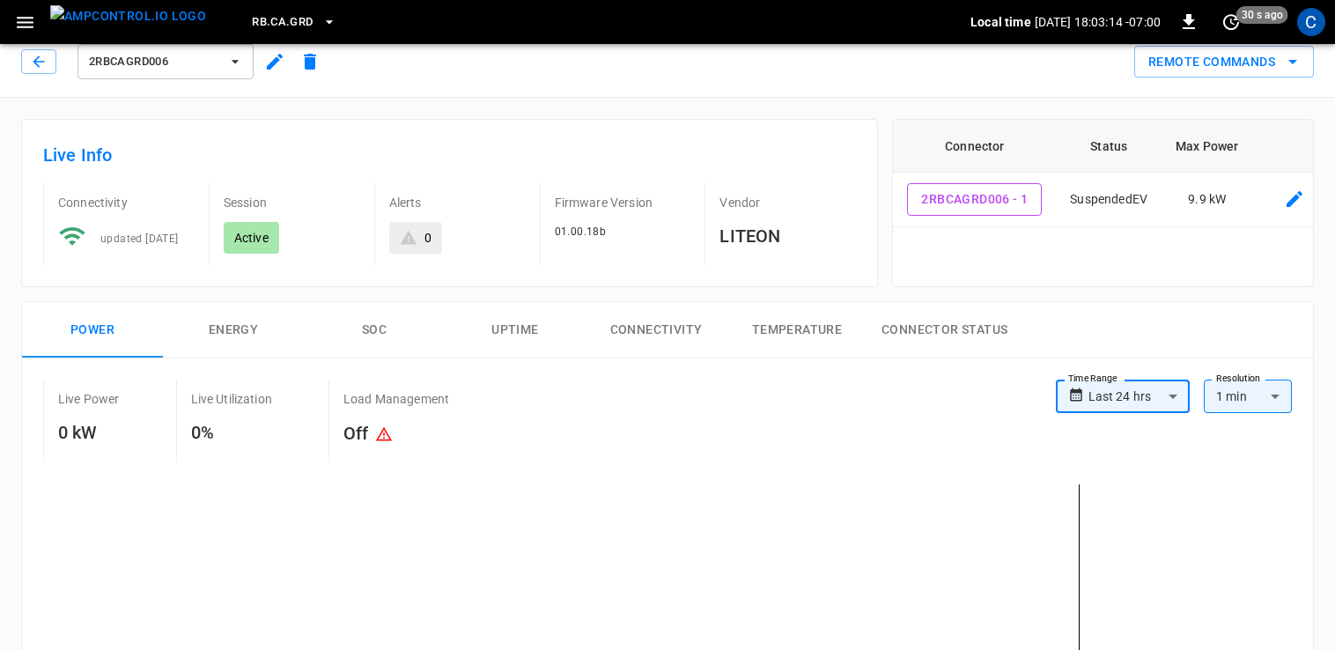
scroll to position [0, 0]
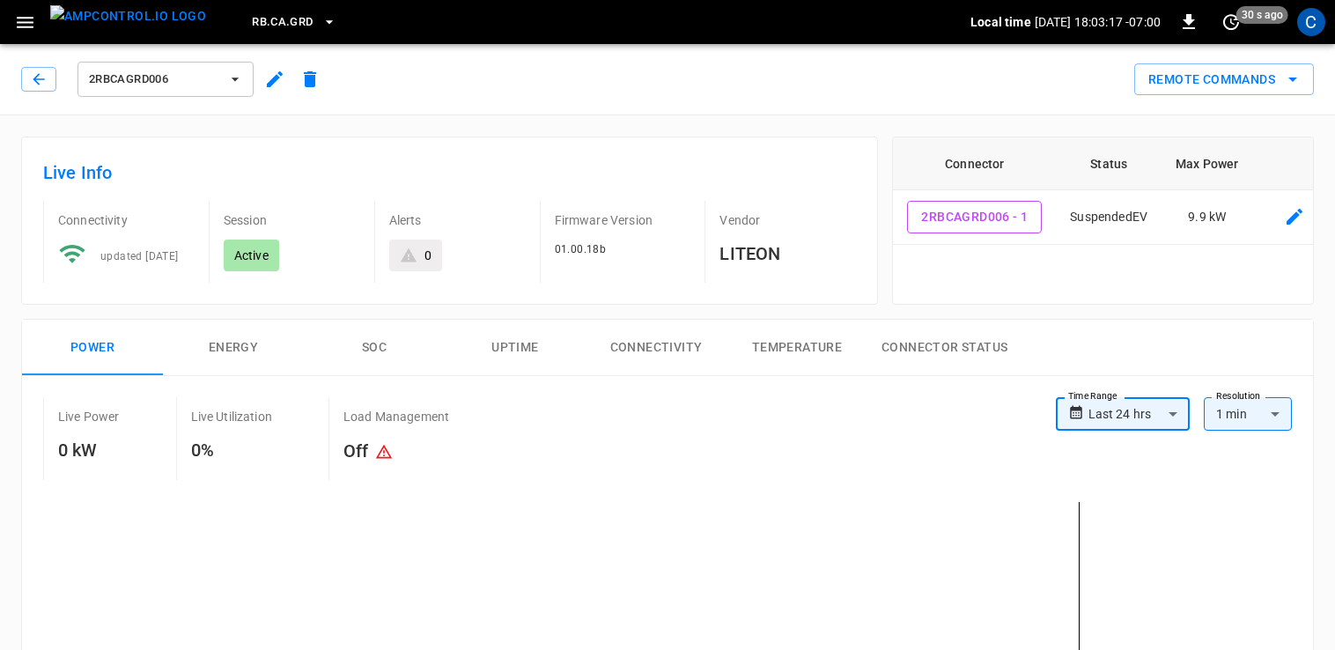
click at [22, 18] on icon "button" at bounding box center [25, 22] width 17 height 11
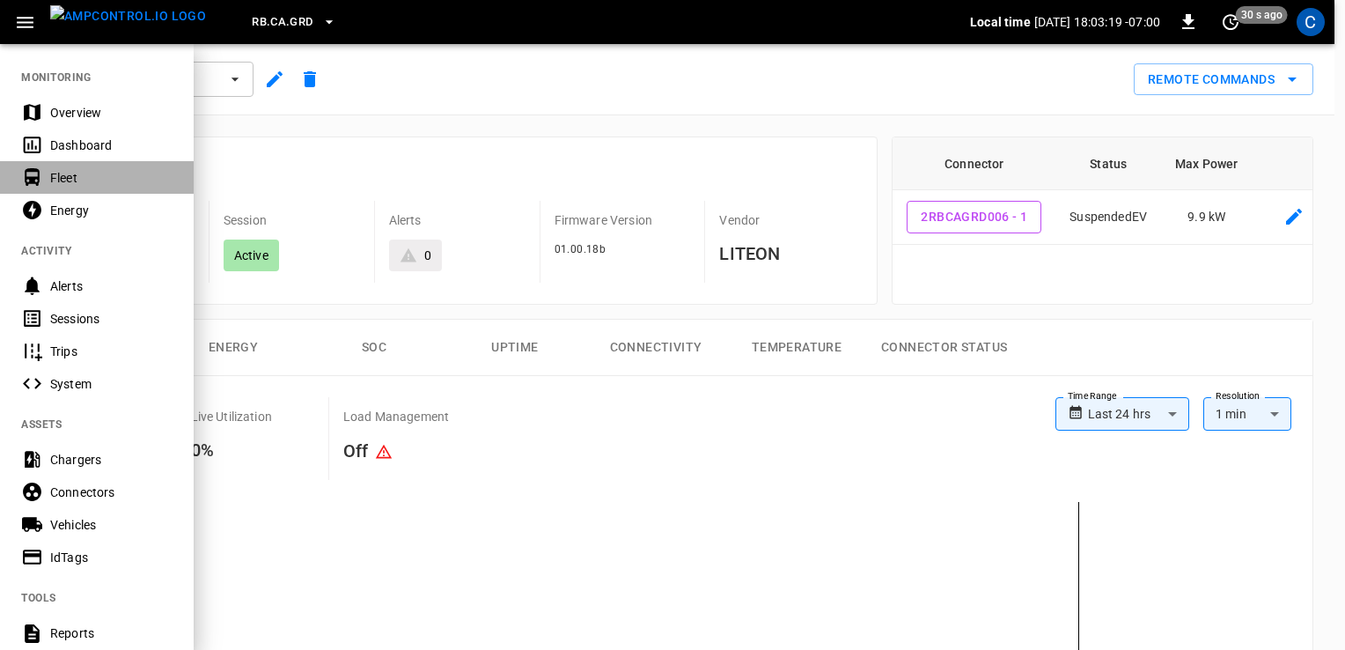
click at [60, 163] on div "Fleet" at bounding box center [97, 177] width 194 height 33
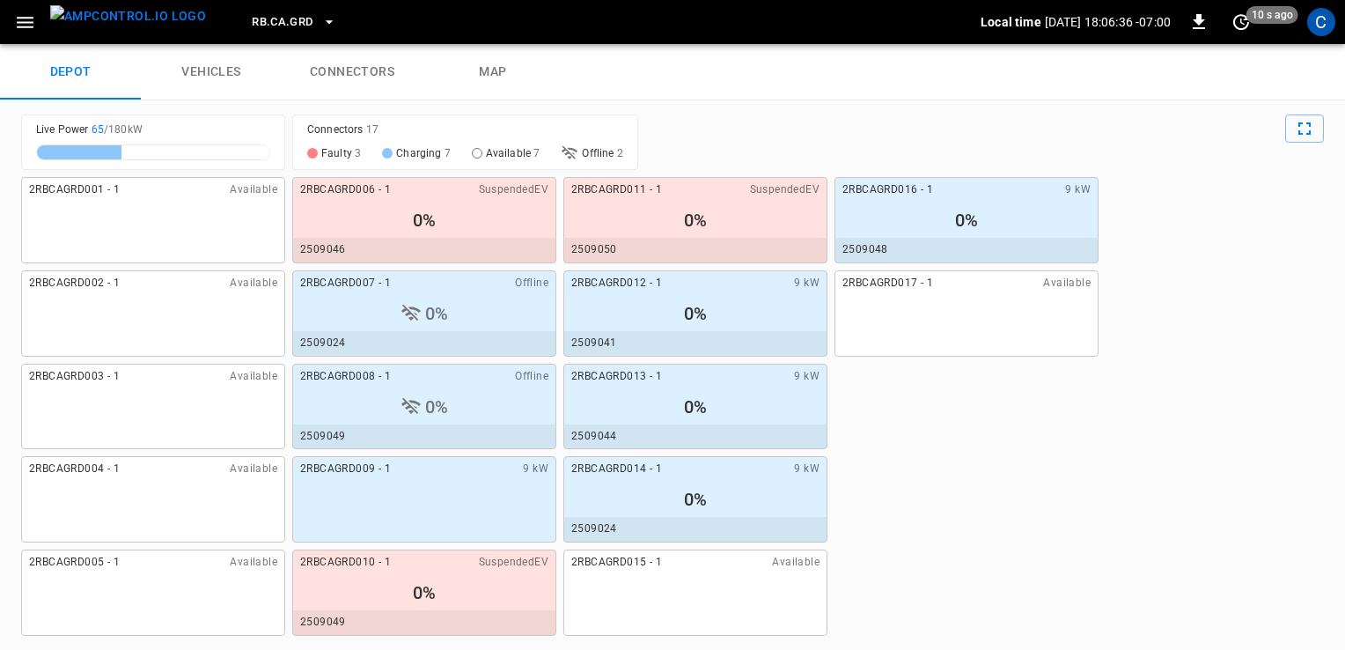
click at [486, 303] on div "0%" at bounding box center [424, 313] width 262 height 28
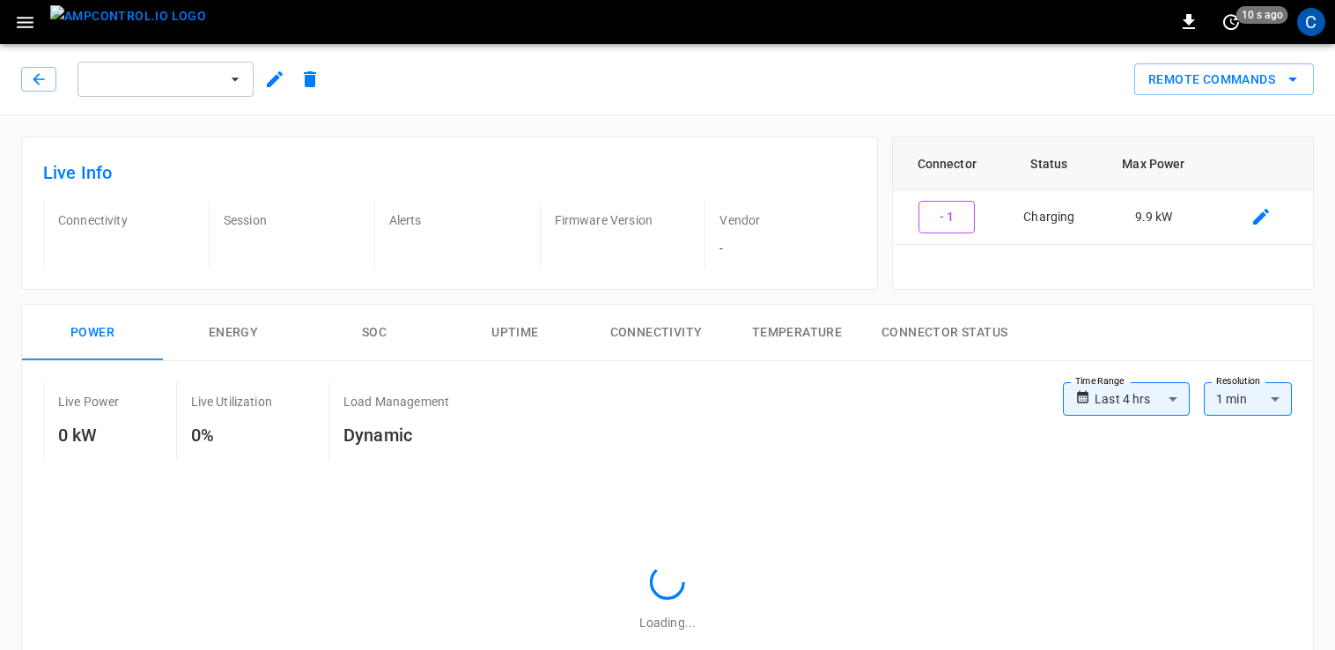
type input "**********"
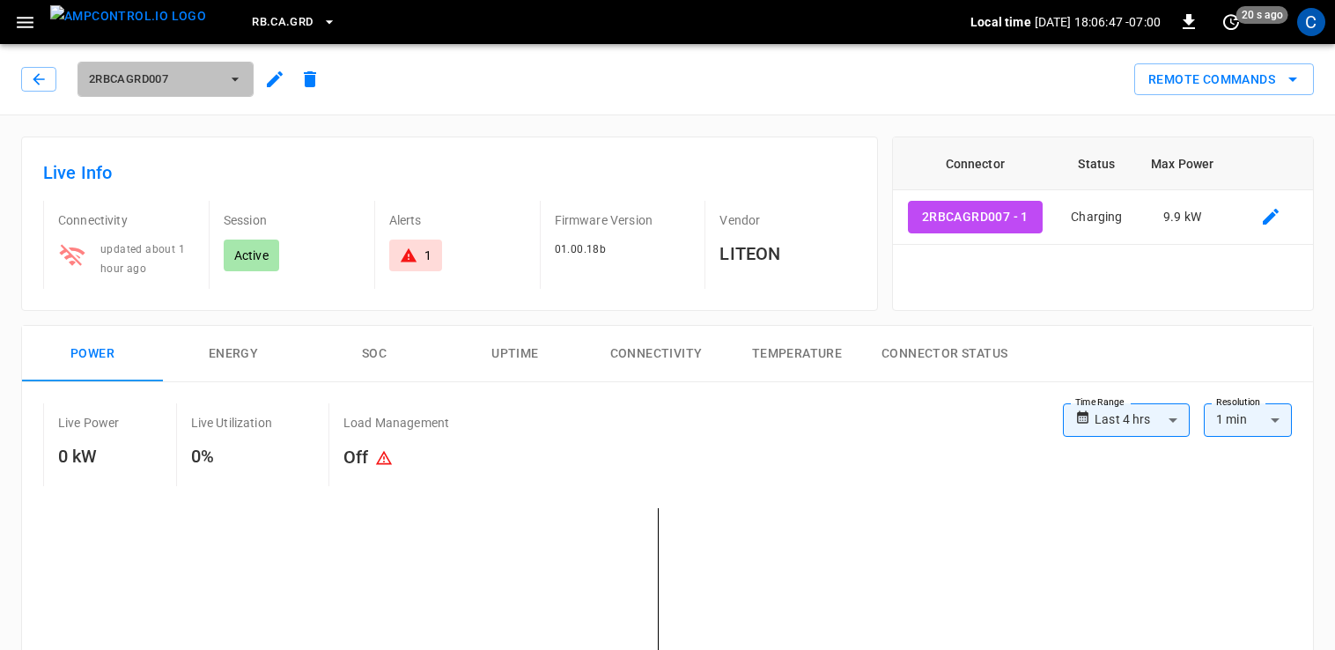
click at [224, 85] on button "2RBCAGRD007" at bounding box center [165, 79] width 176 height 35
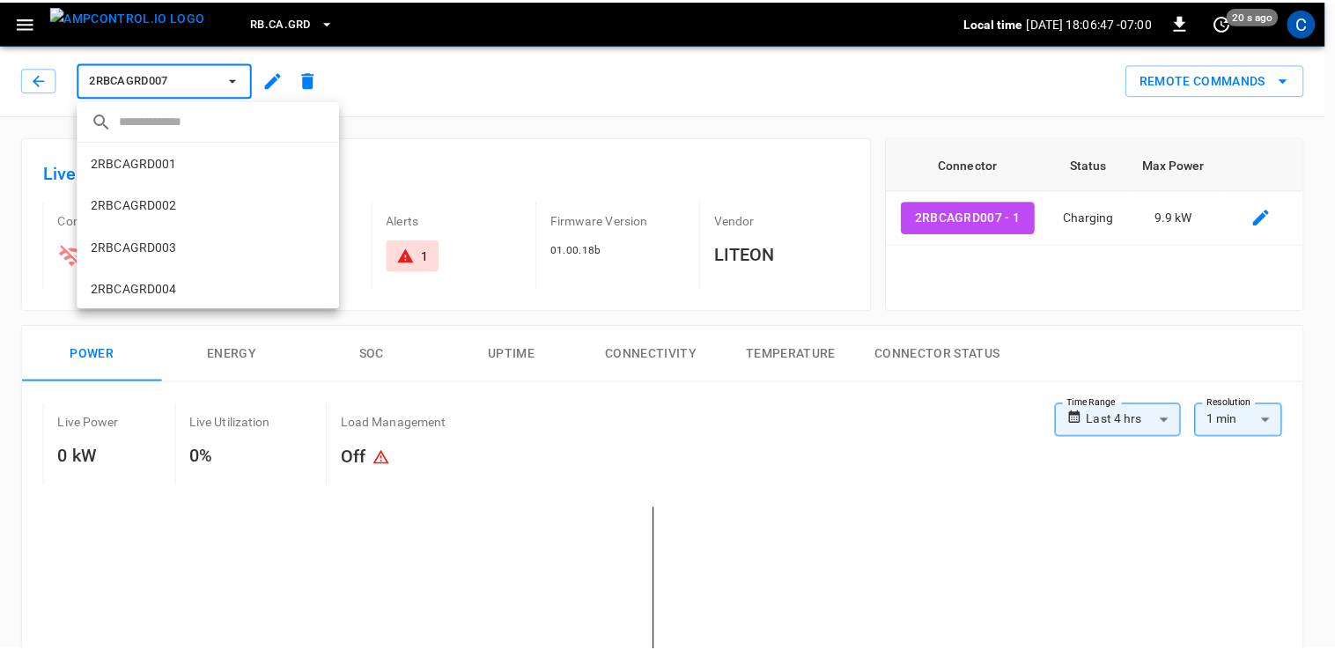
scroll to position [241, 0]
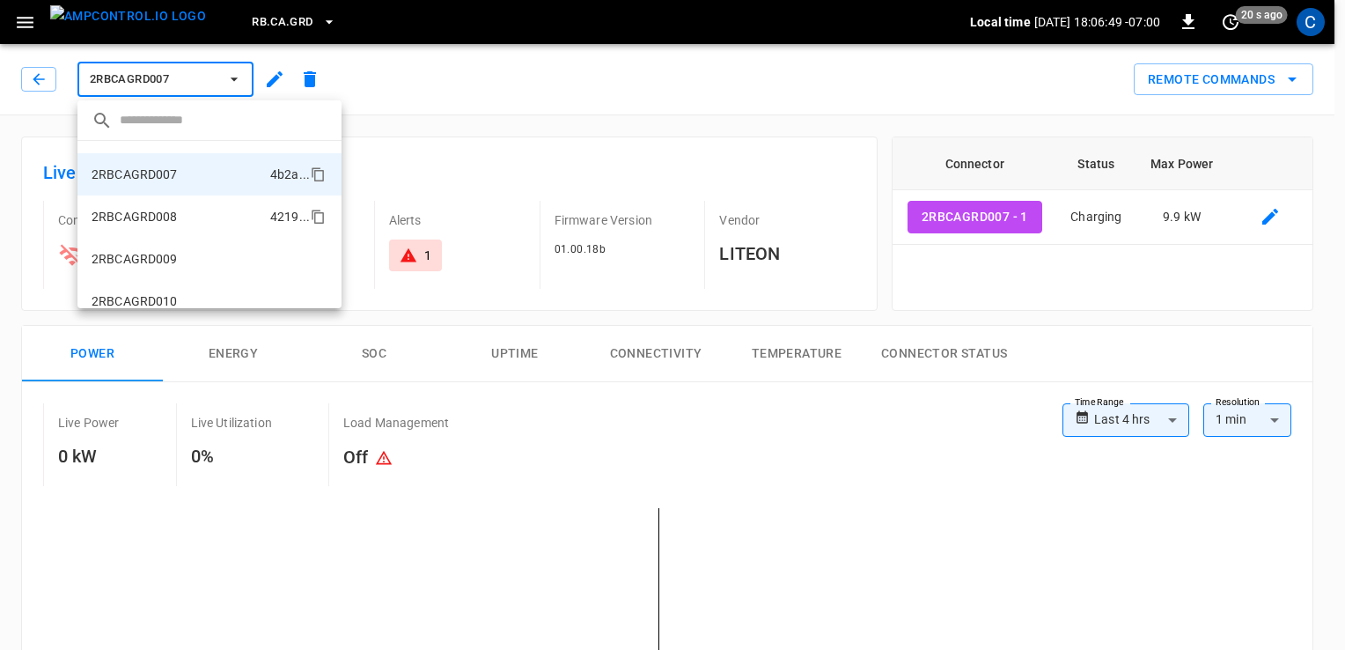
click at [218, 219] on li "2RBCAGRD008 4219 ..." at bounding box center [209, 216] width 264 height 42
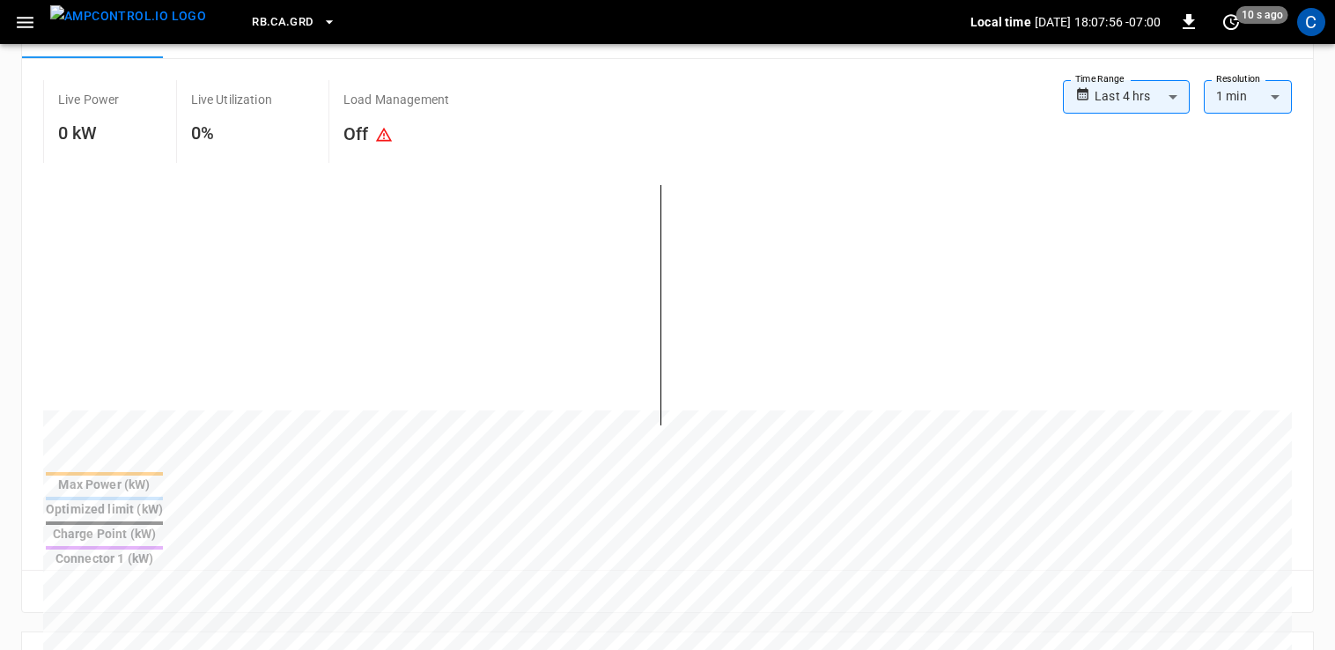
scroll to position [316, 0]
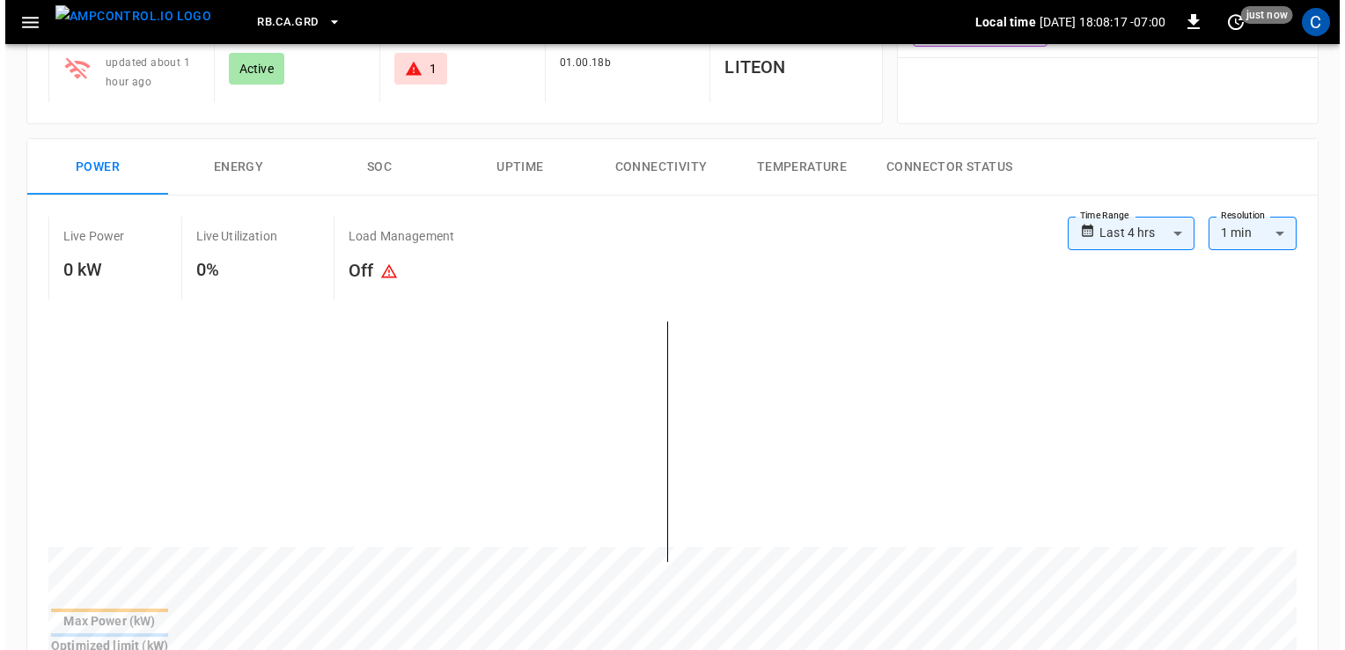
scroll to position [0, 0]
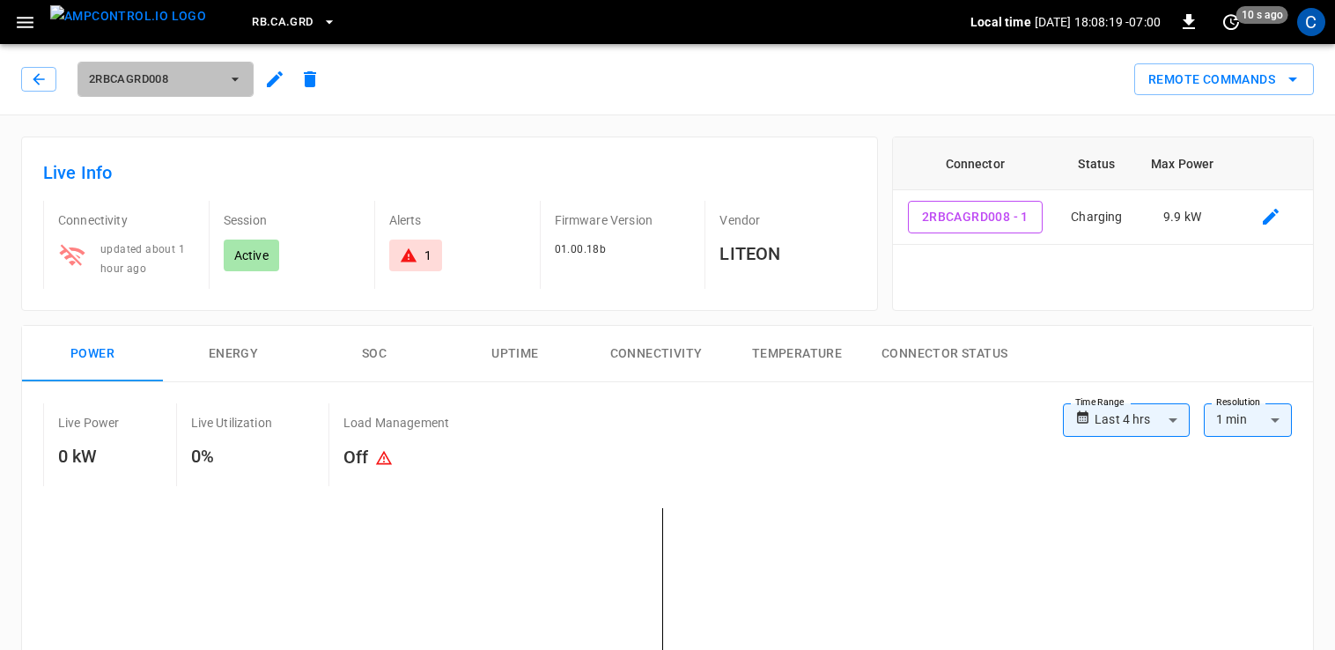
click at [166, 73] on span "2RBCAGRD008" at bounding box center [154, 80] width 130 height 20
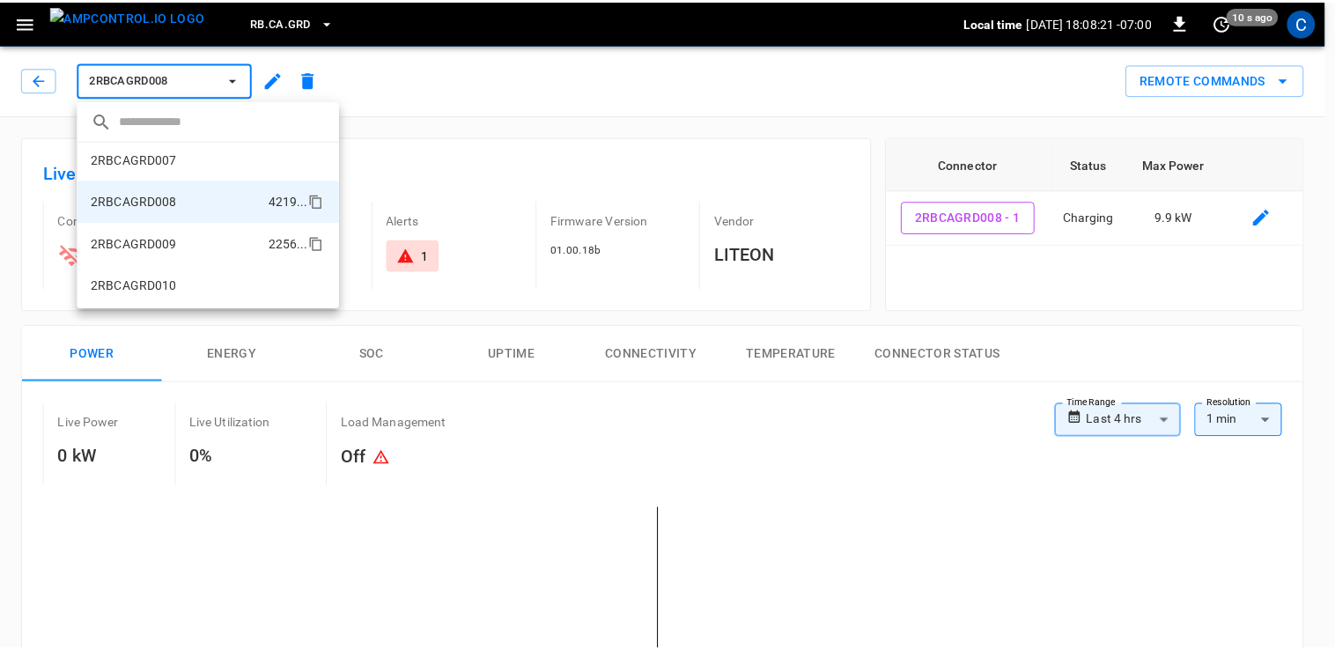
scroll to position [251, 0]
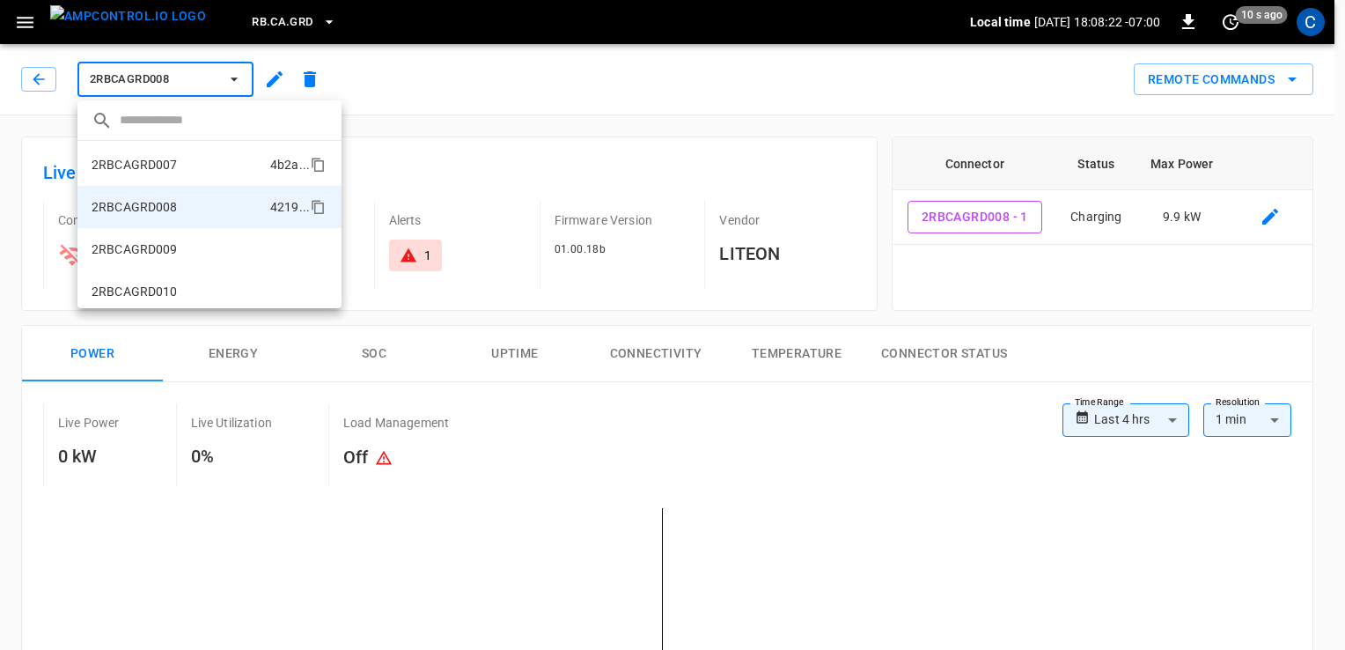
click at [141, 149] on li "2RBCAGRD007 4b2a ..." at bounding box center [209, 164] width 264 height 42
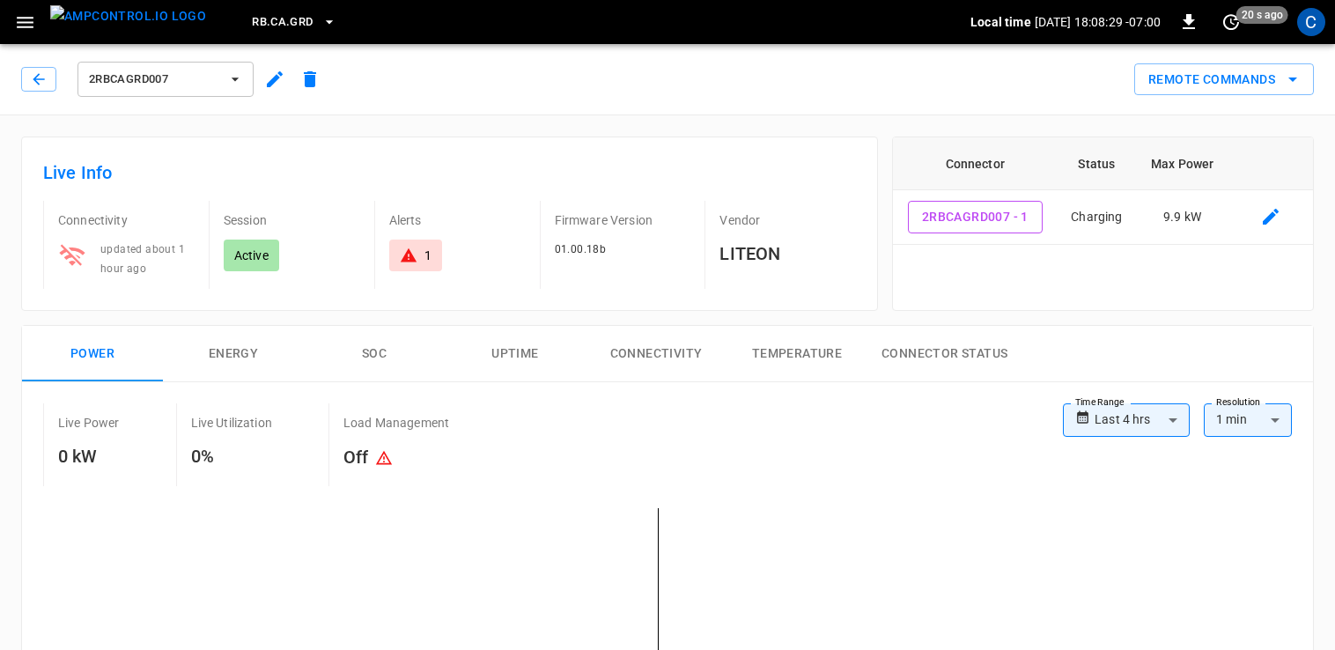
click at [188, 85] on span "2RBCAGRD007" at bounding box center [154, 80] width 130 height 20
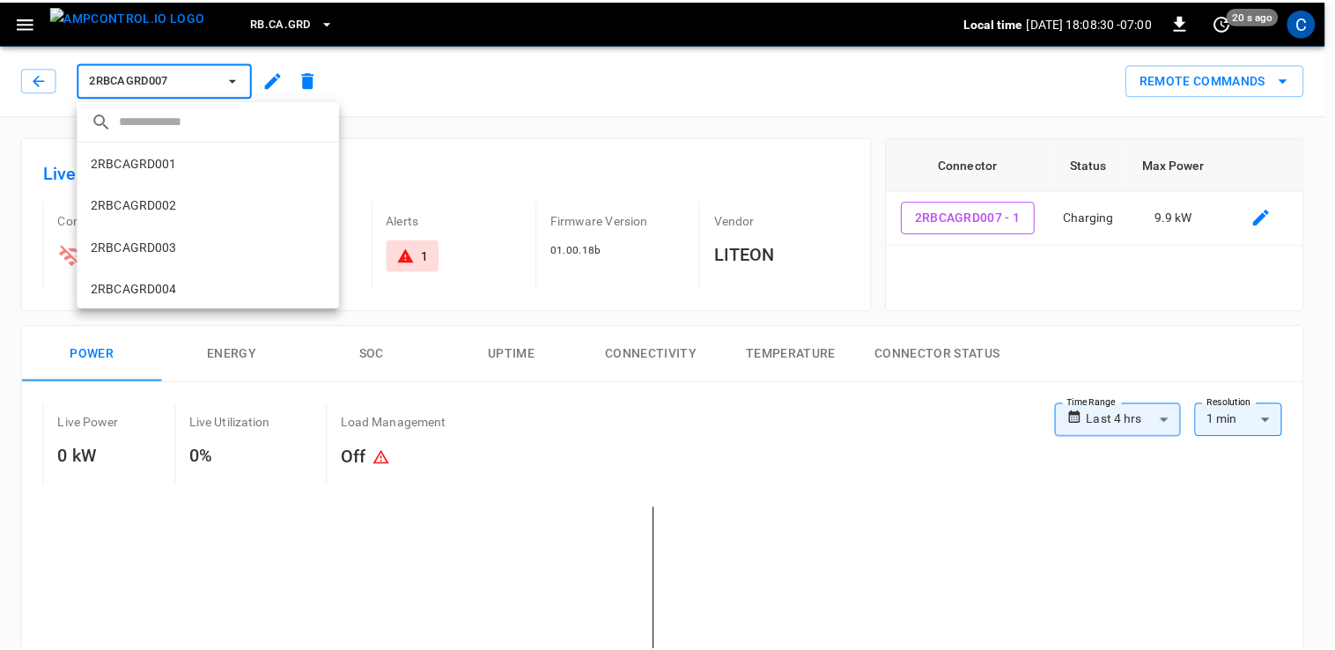
scroll to position [241, 0]
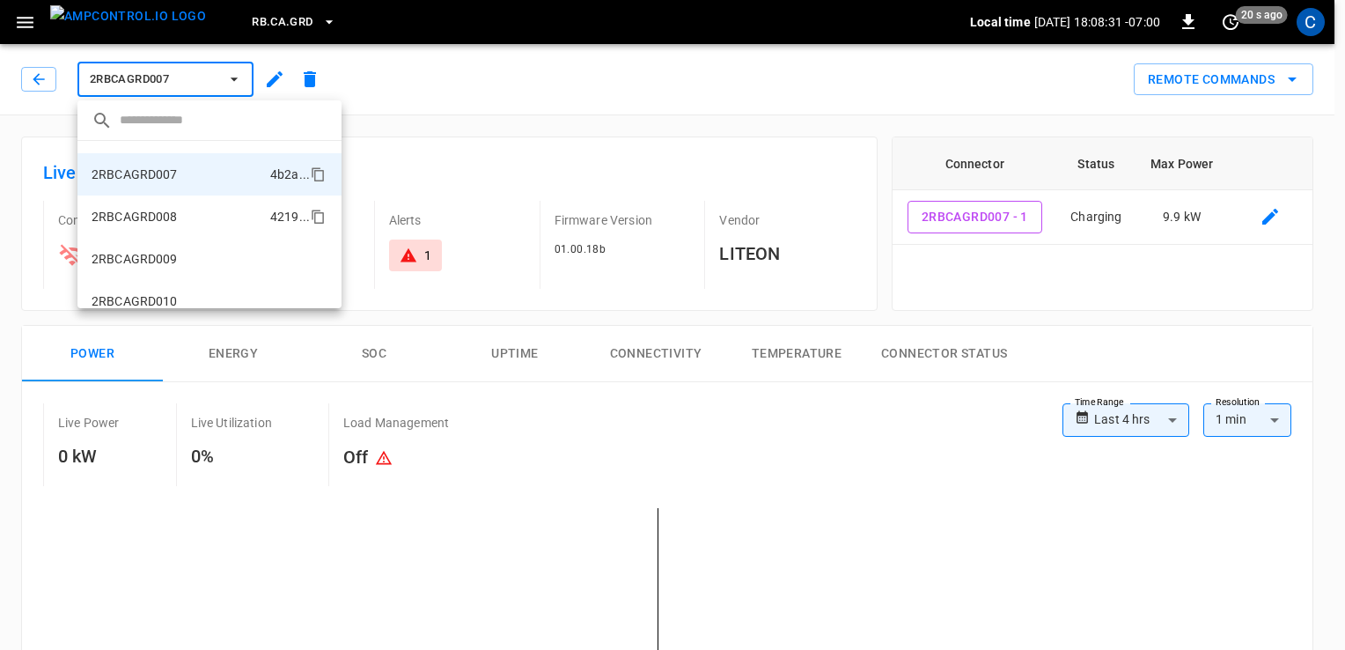
click at [174, 220] on p "2RBCAGRD008" at bounding box center [135, 217] width 86 height 18
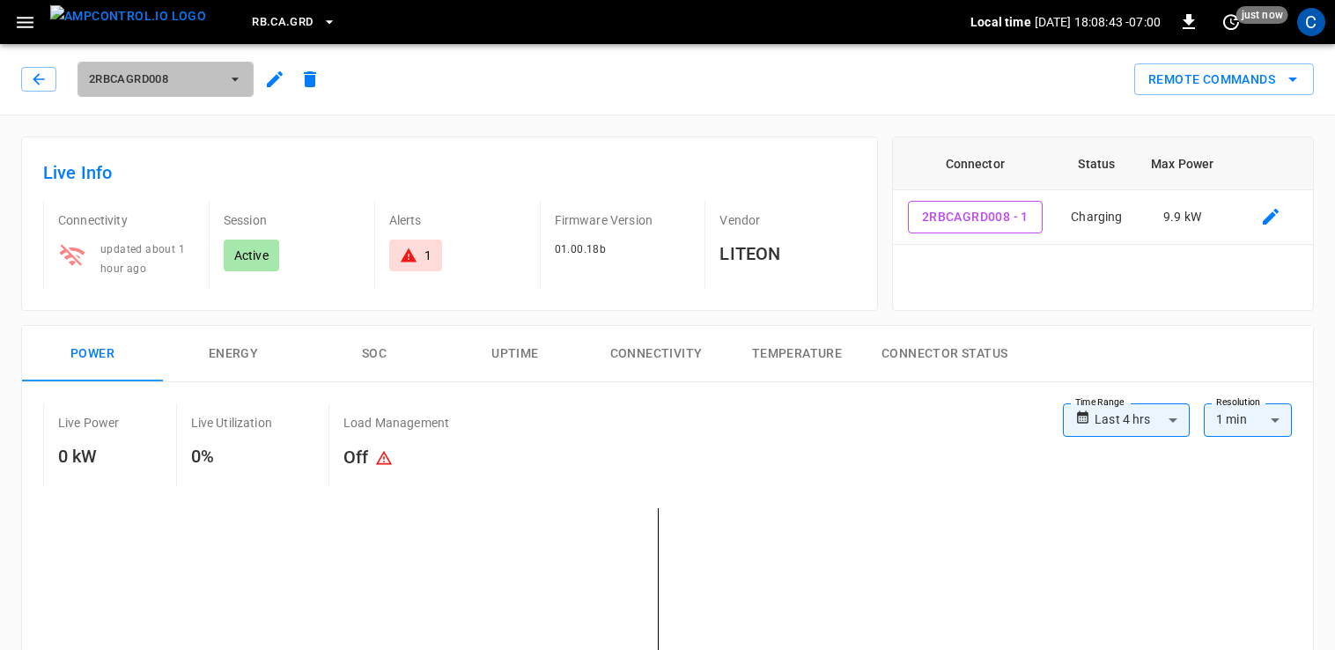
click at [163, 85] on span "2RBCAGRD008" at bounding box center [154, 80] width 130 height 20
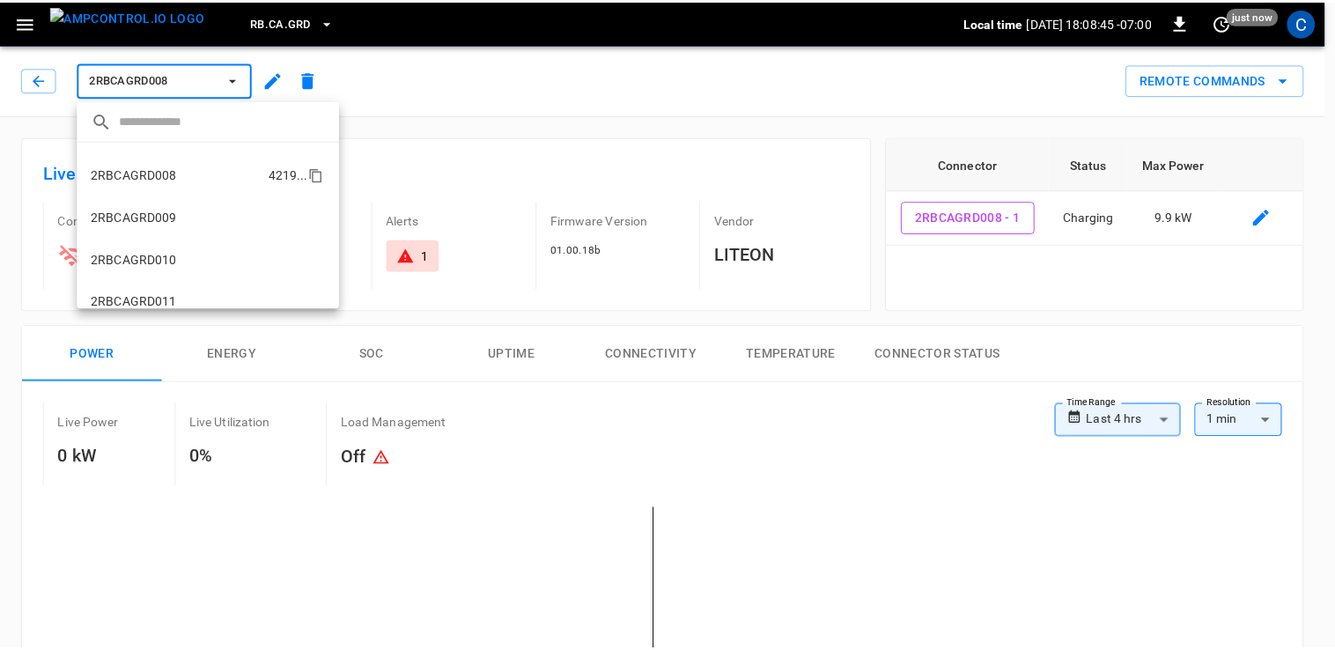
scroll to position [246, 0]
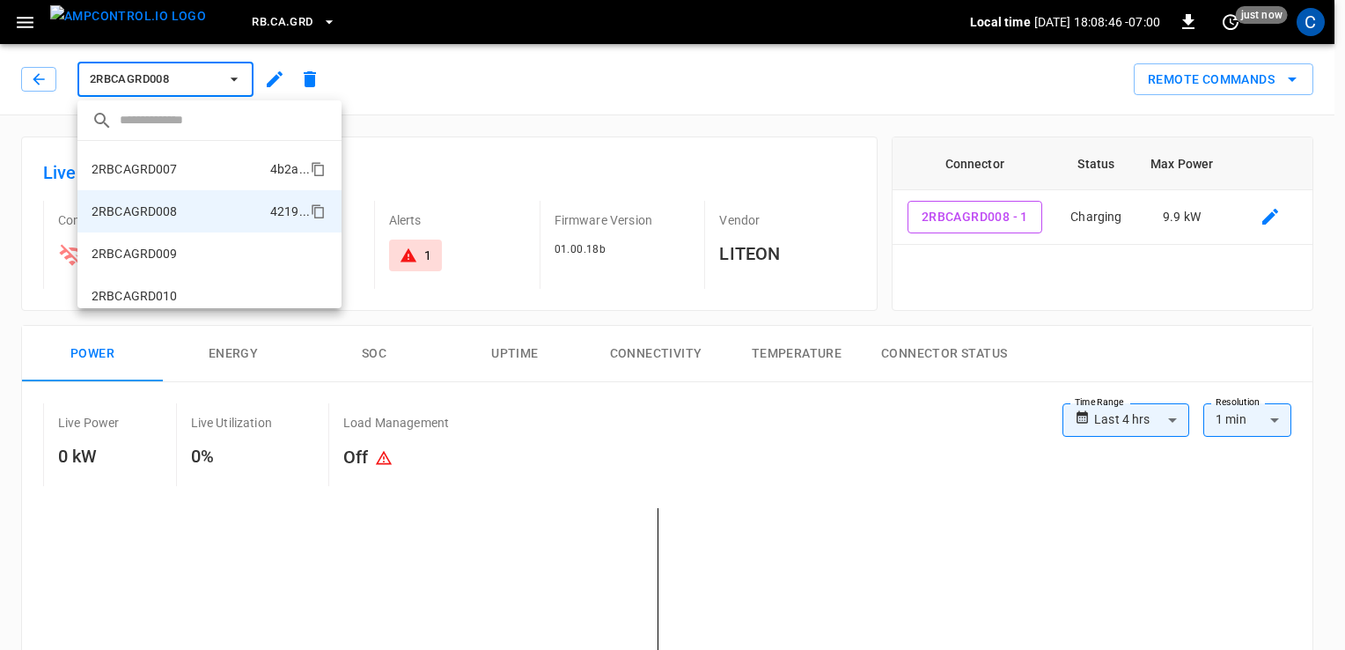
click at [173, 153] on li "2RBCAGRD007 4b2a ..." at bounding box center [209, 169] width 264 height 42
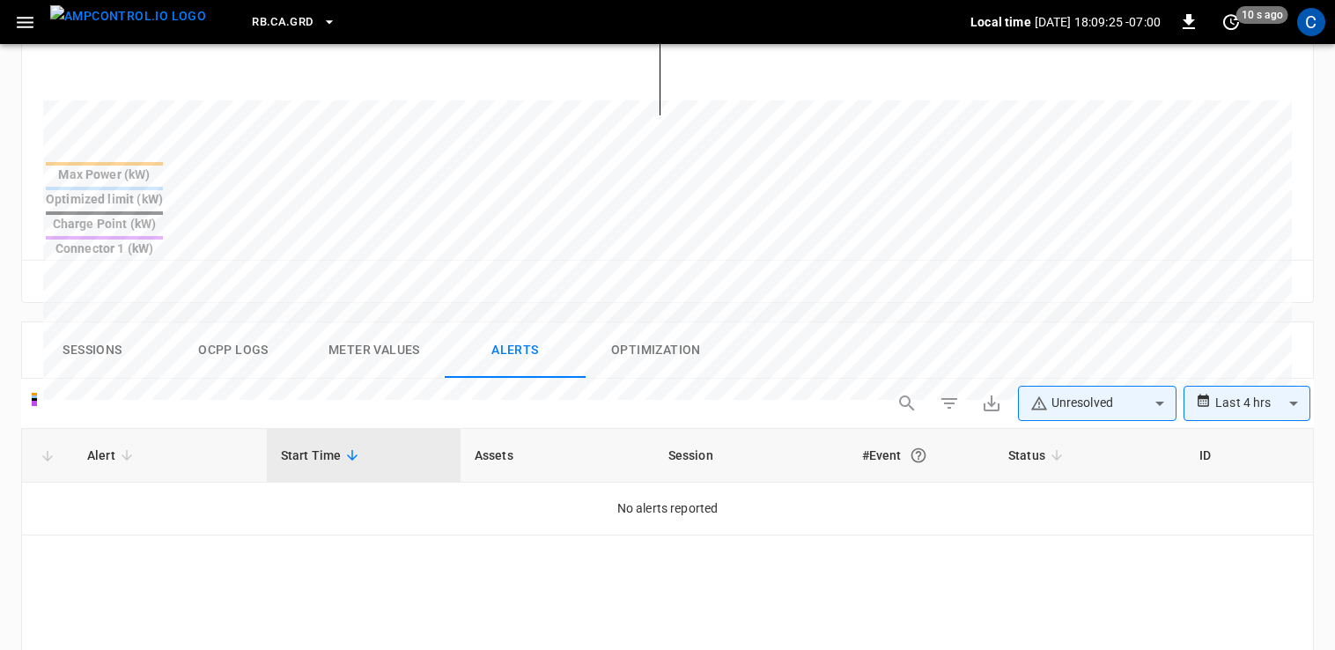
scroll to position [632, 0]
click at [557, 323] on button "Alerts" at bounding box center [515, 351] width 141 height 56
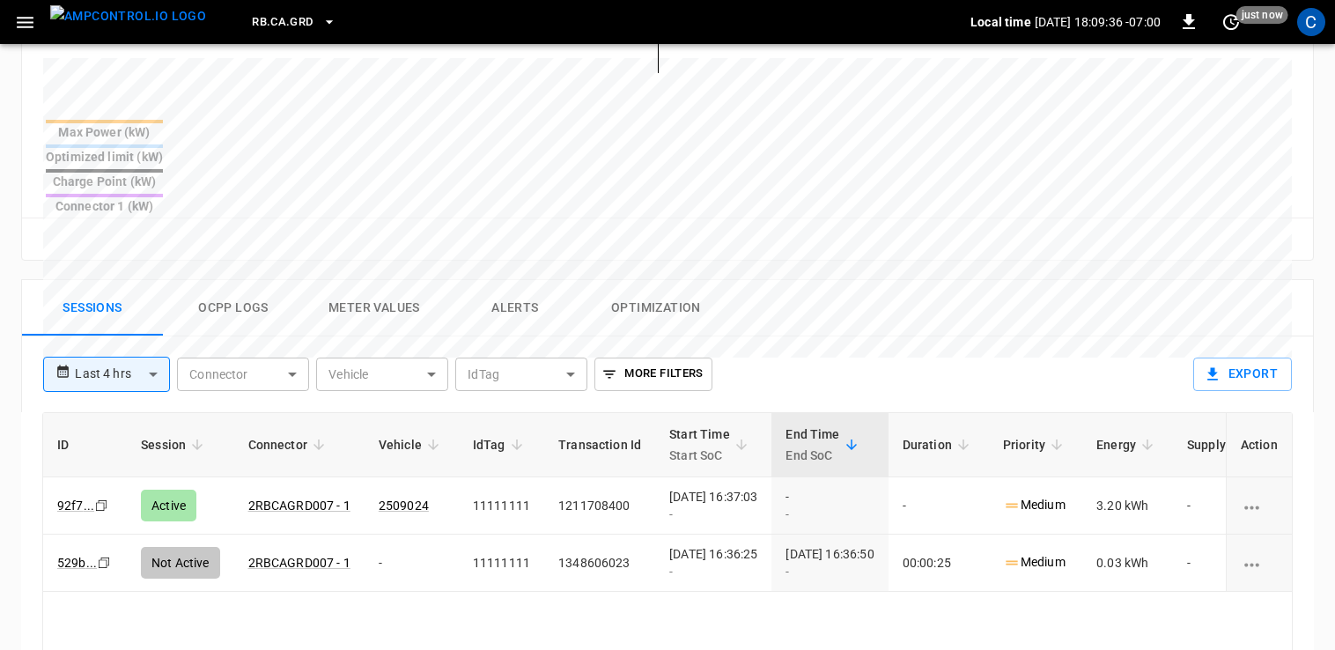
scroll to position [676, 0]
click at [504, 279] on button "Alerts" at bounding box center [515, 307] width 141 height 56
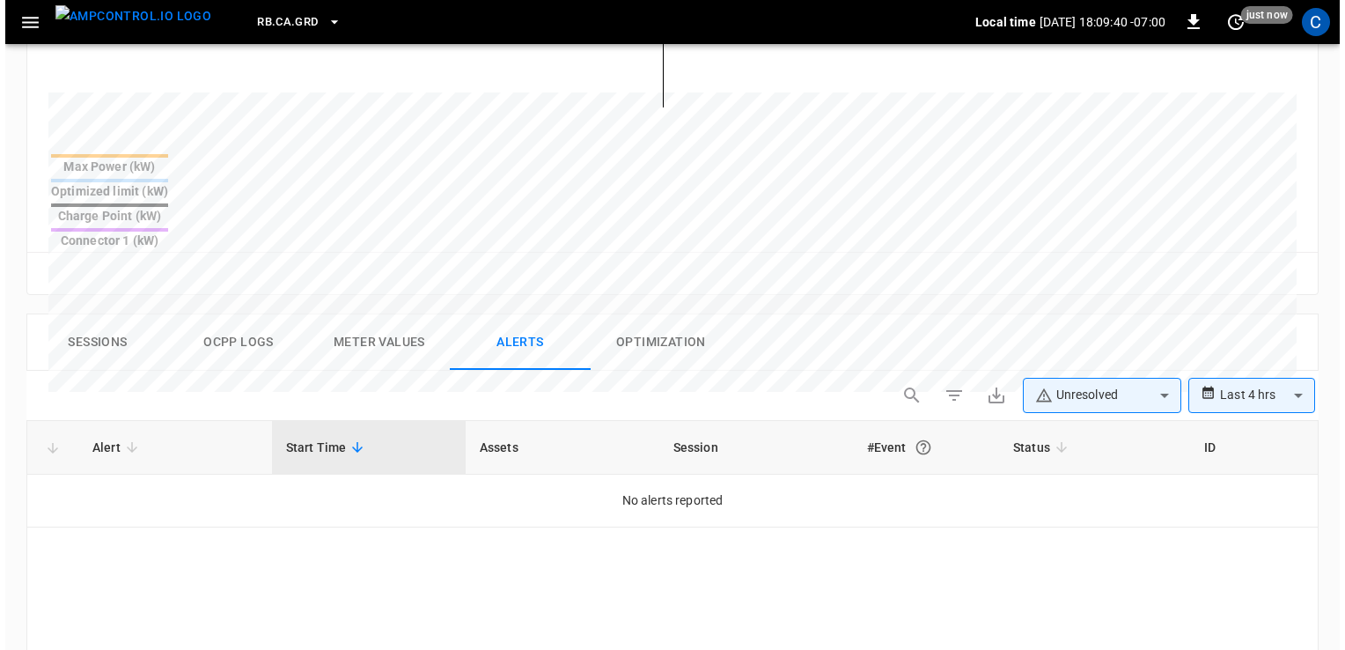
scroll to position [0, 0]
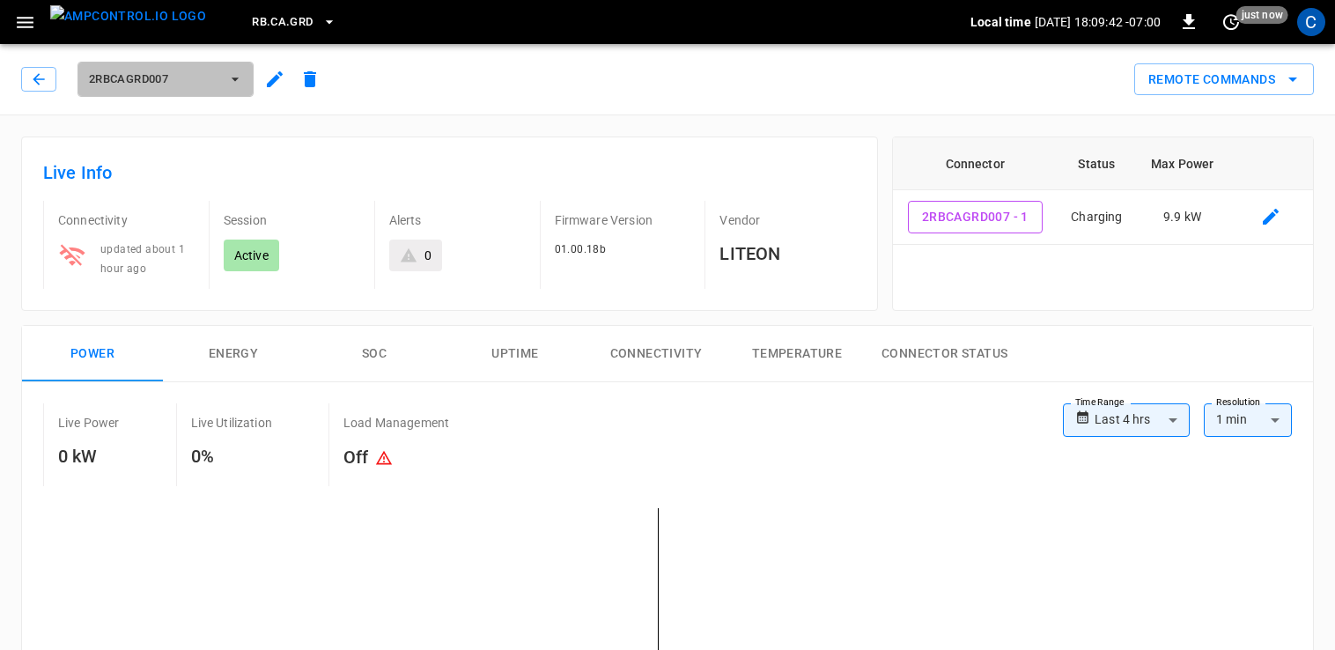
click at [163, 77] on span "2RBCAGRD007" at bounding box center [154, 80] width 130 height 20
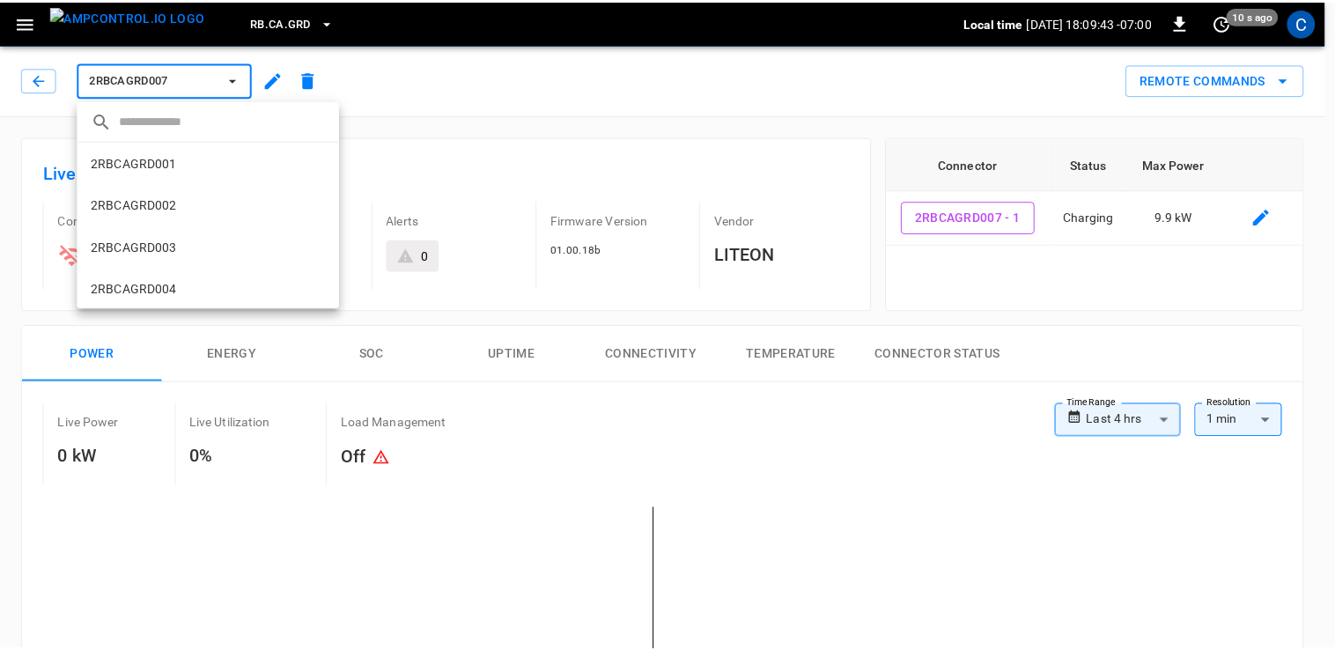
scroll to position [241, 0]
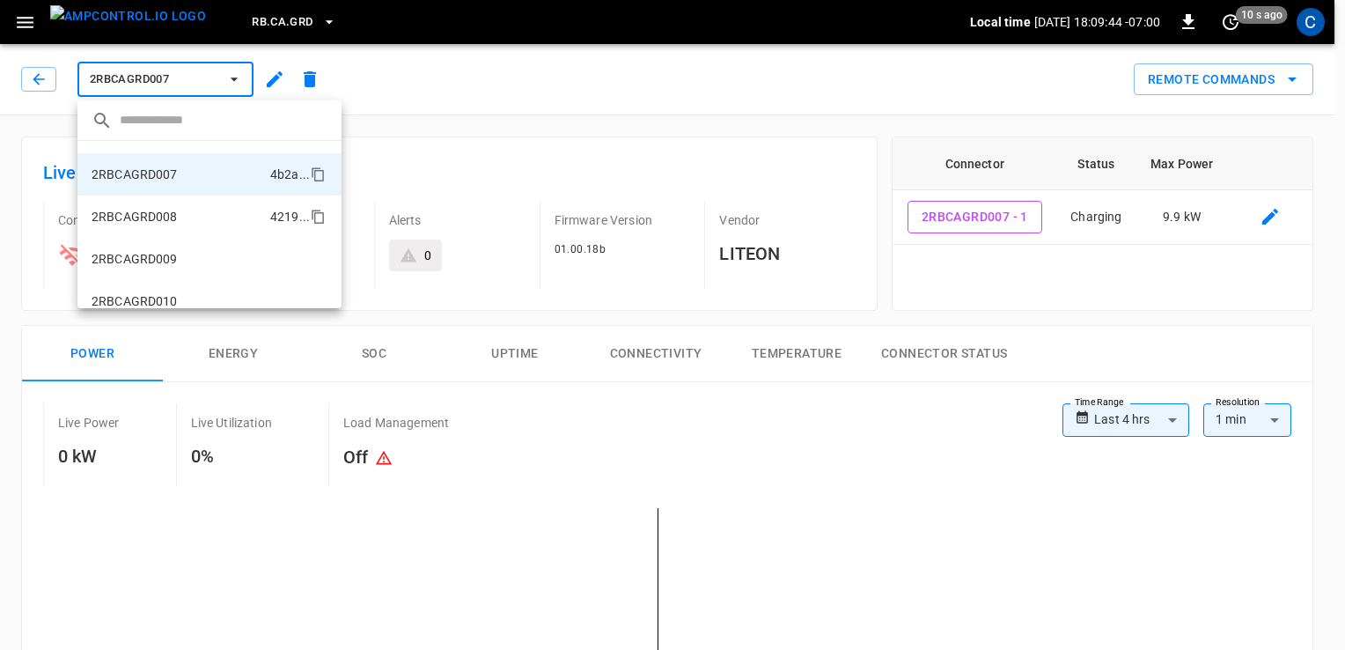
click at [225, 228] on li "2RBCAGRD008 4219 ..." at bounding box center [209, 216] width 264 height 42
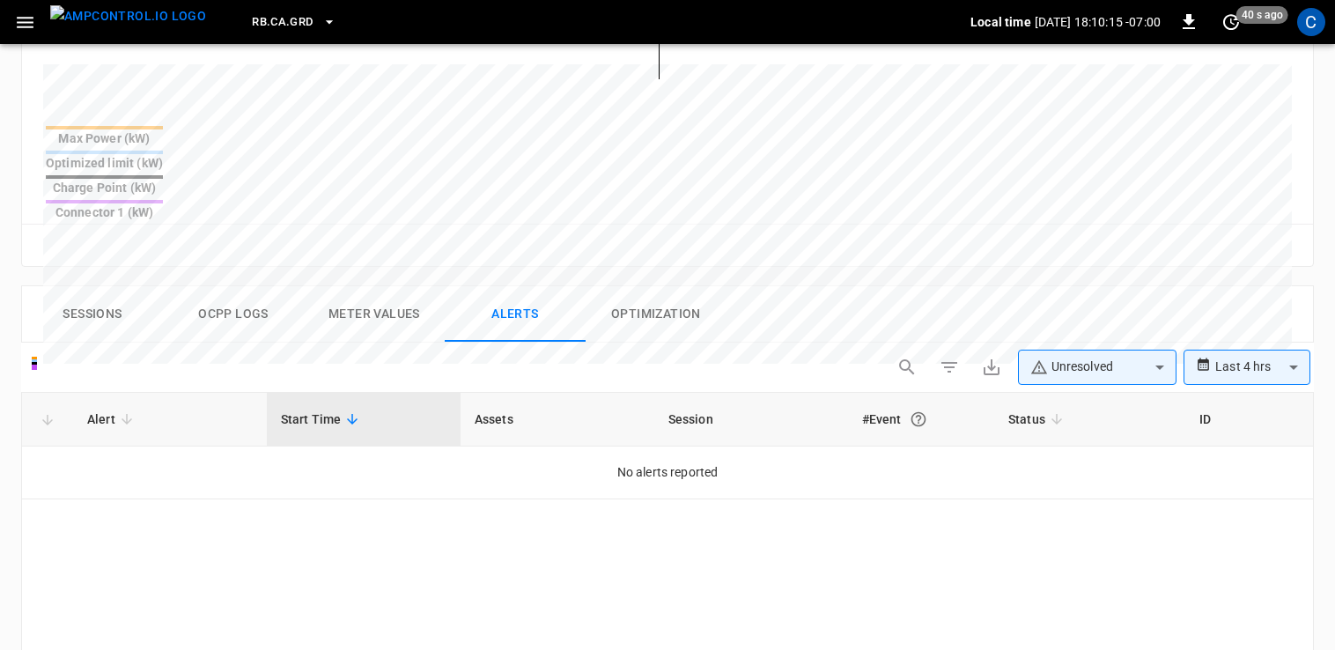
scroll to position [671, 0]
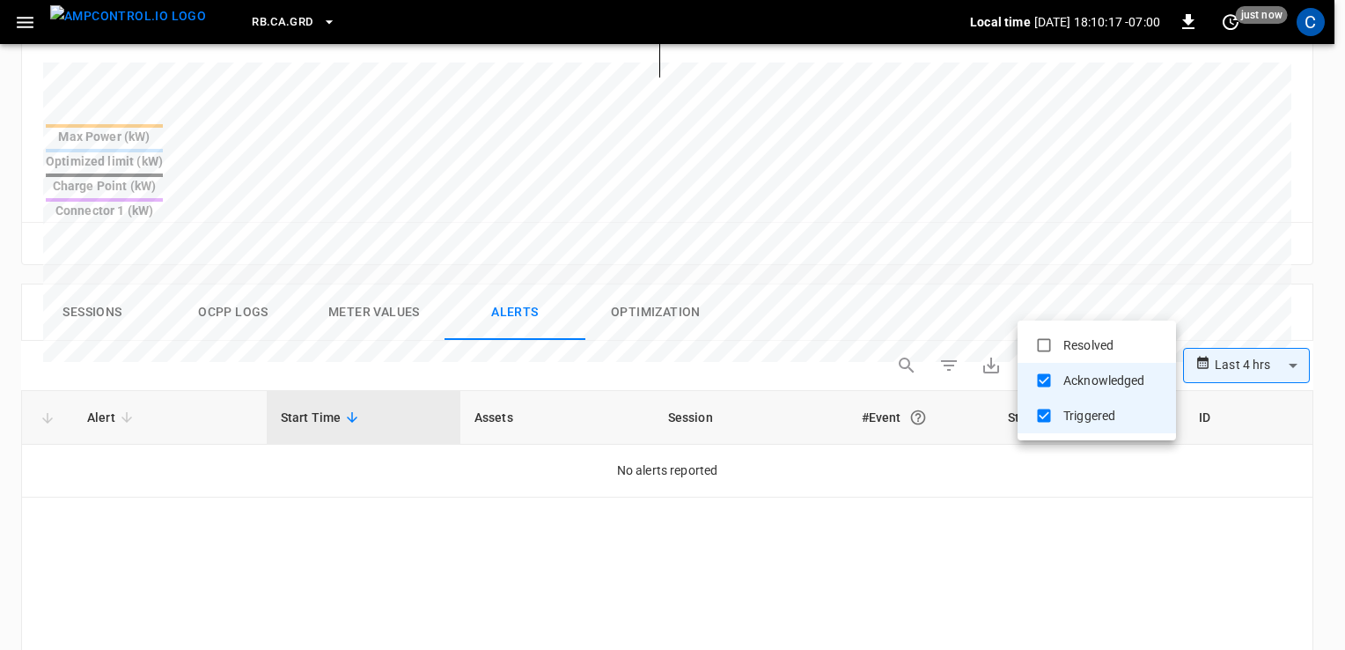
click at [1130, 299] on body "**********" at bounding box center [672, 120] width 1345 height 1582
click at [1130, 299] on div at bounding box center [672, 325] width 1345 height 650
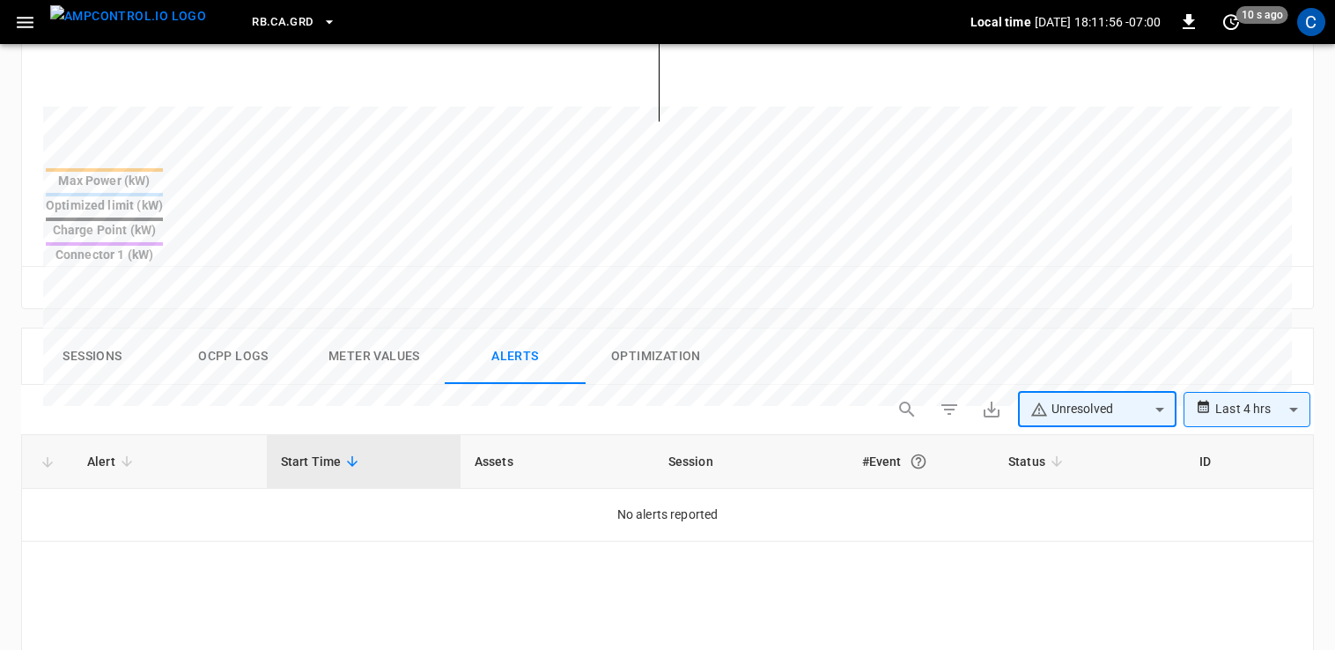
scroll to position [632, 0]
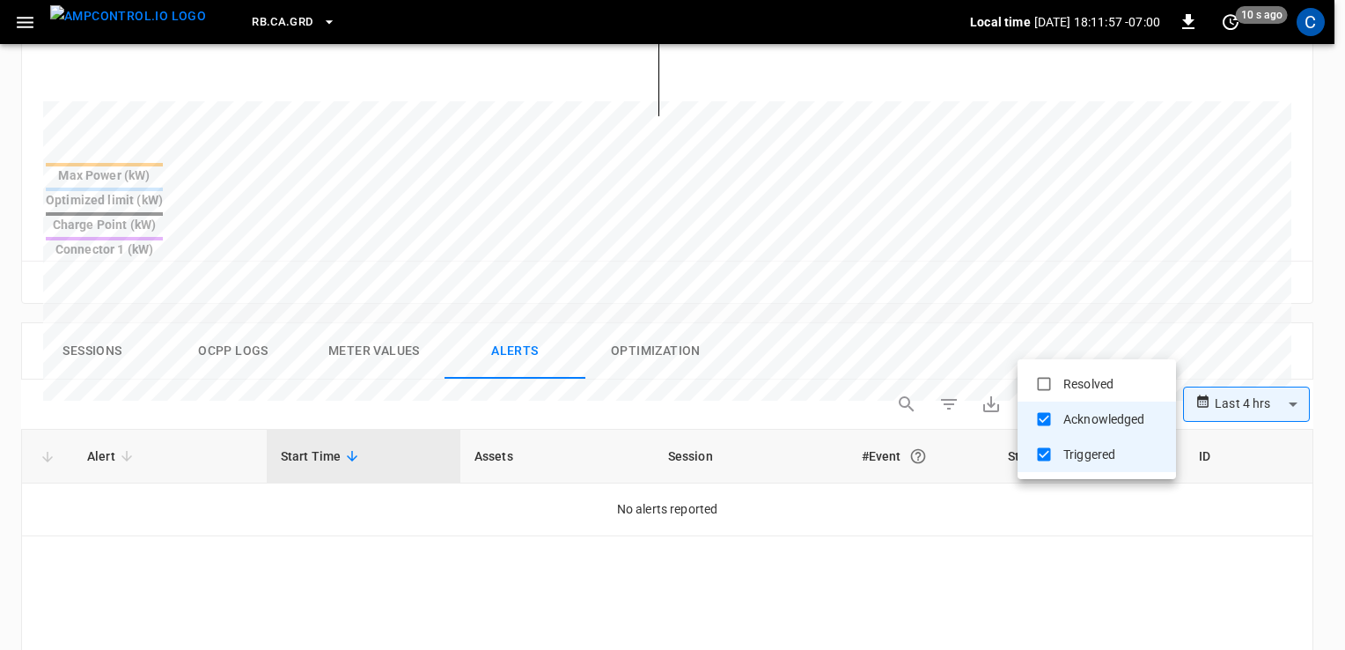
click at [1067, 339] on body "**********" at bounding box center [672, 159] width 1345 height 1582
click at [994, 288] on div at bounding box center [672, 325] width 1345 height 650
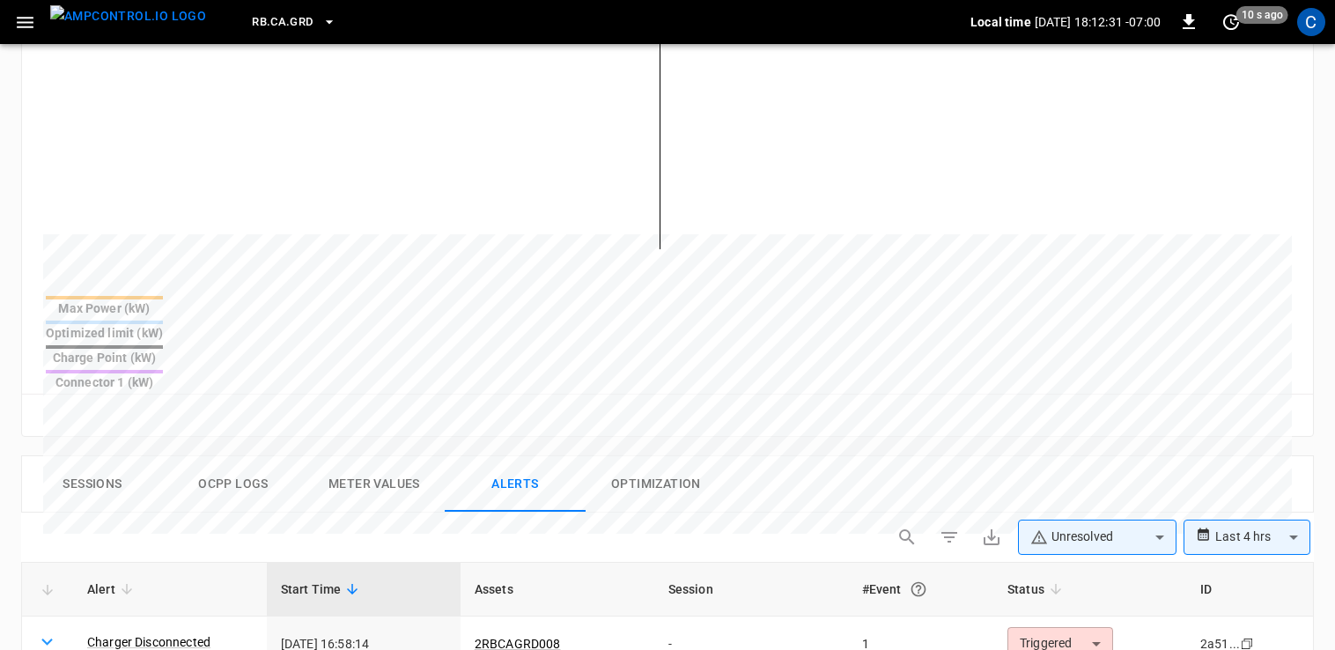
scroll to position [500, 0]
